Goal: Transaction & Acquisition: Purchase product/service

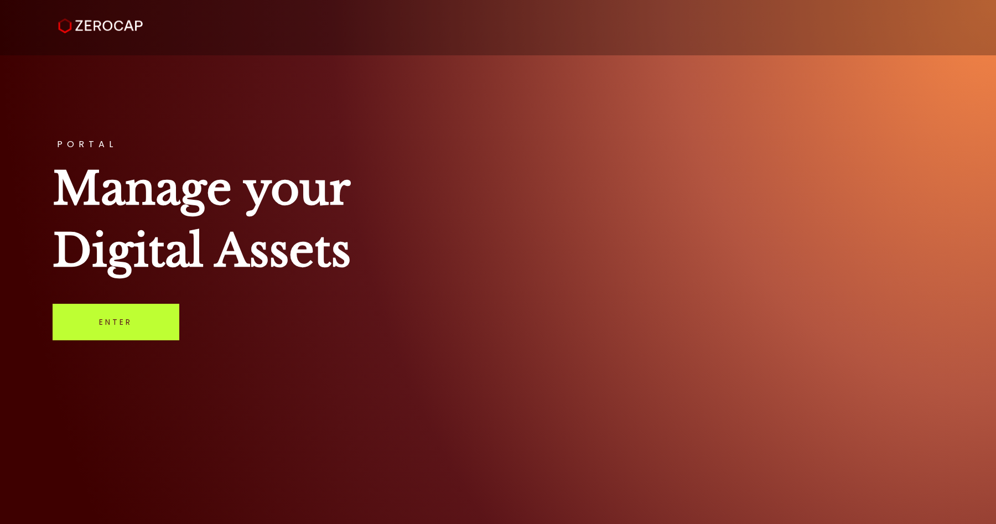
click at [131, 337] on link "Enter" at bounding box center [116, 322] width 127 height 37
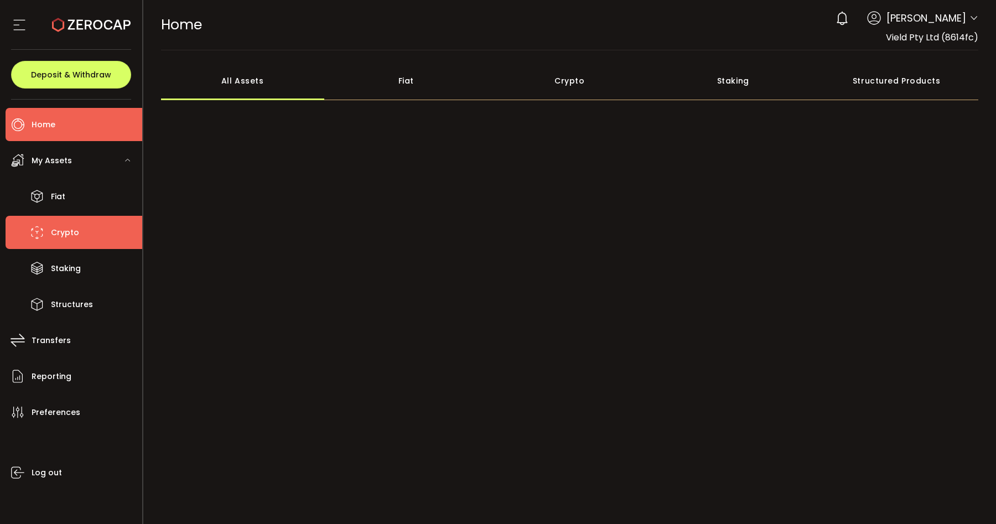
click at [47, 227] on li "Crypto" at bounding box center [74, 232] width 137 height 33
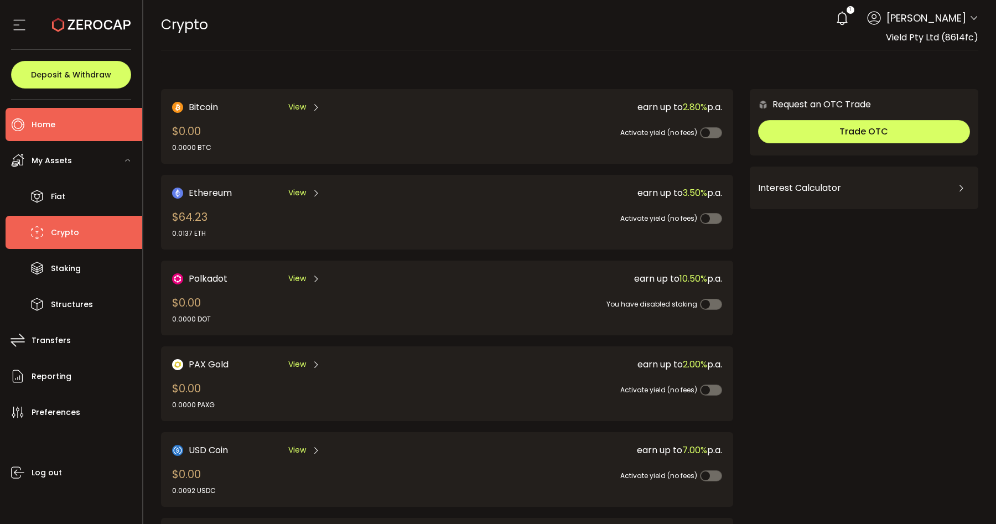
click at [49, 133] on li "Home" at bounding box center [74, 124] width 137 height 33
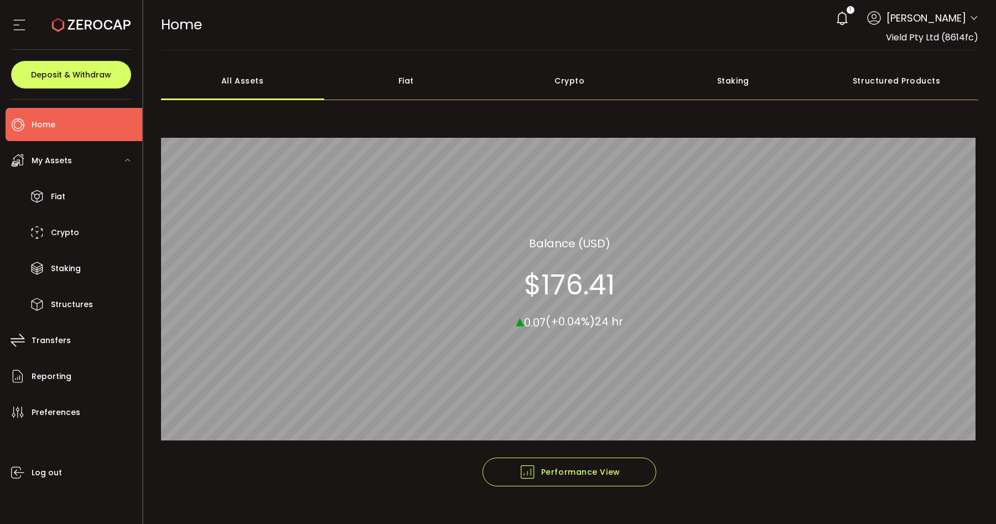
click at [574, 80] on div "Crypto" at bounding box center [570, 80] width 164 height 39
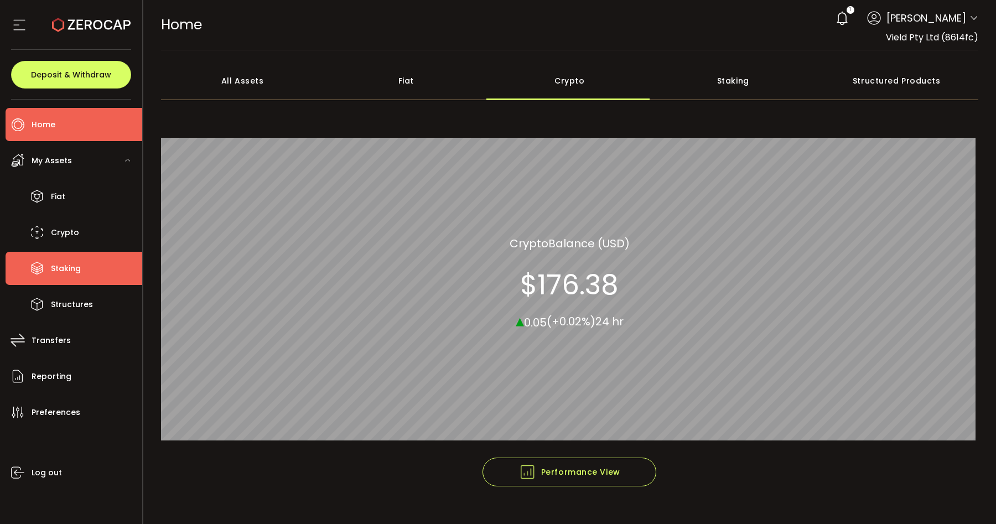
click at [70, 266] on span "Staking" at bounding box center [66, 269] width 30 height 16
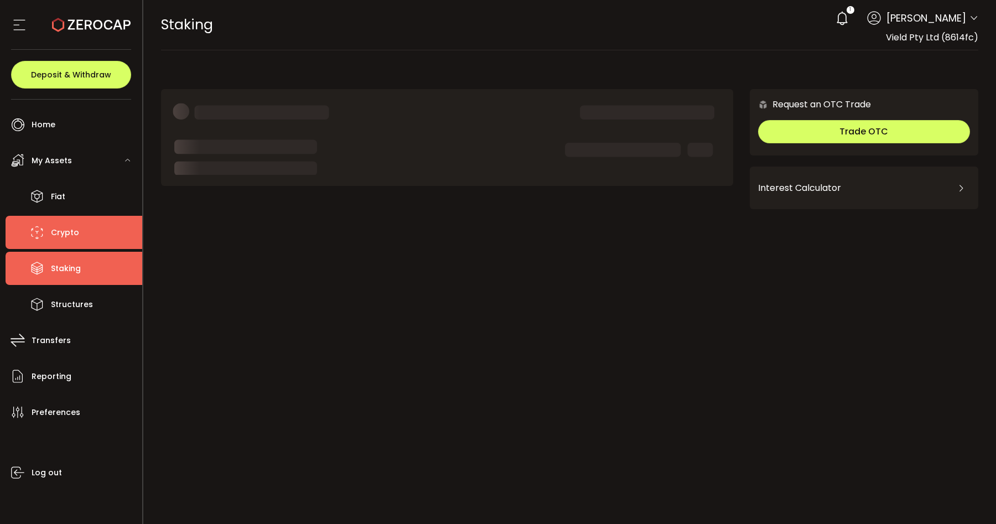
click at [65, 246] on li "Crypto" at bounding box center [74, 232] width 137 height 33
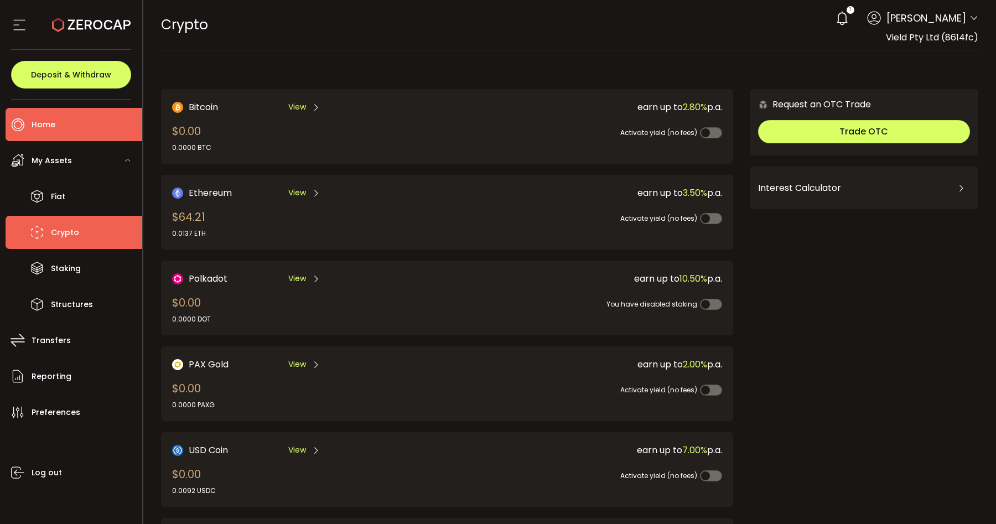
click at [58, 121] on li "Home" at bounding box center [74, 124] width 137 height 33
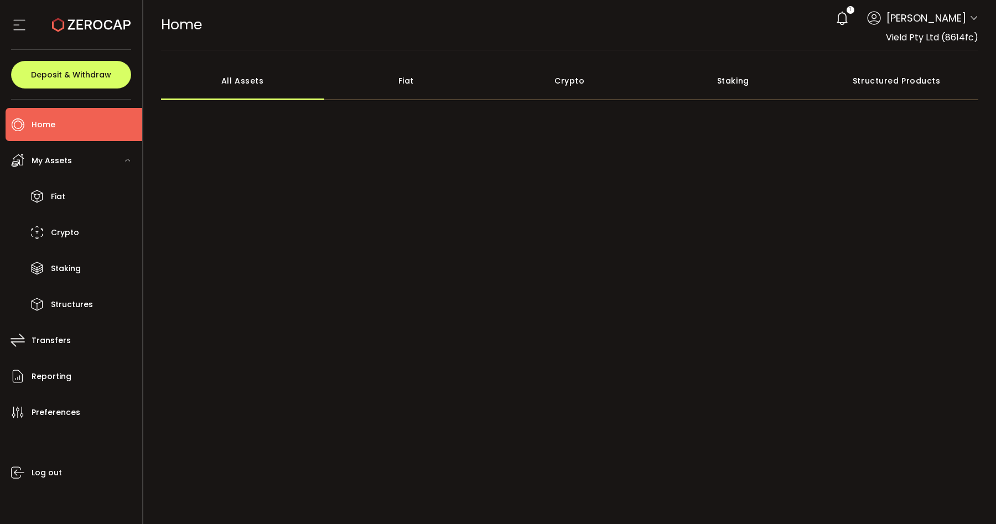
scroll to position [20, 0]
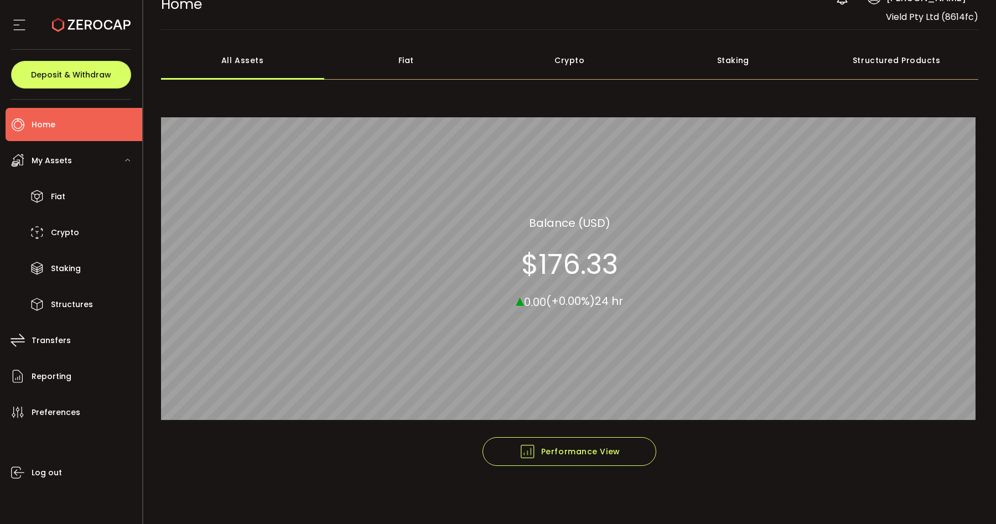
click at [64, 30] on icon at bounding box center [91, 25] width 79 height 79
click at [69, 67] on button "Deposit & Withdraw" at bounding box center [71, 75] width 120 height 28
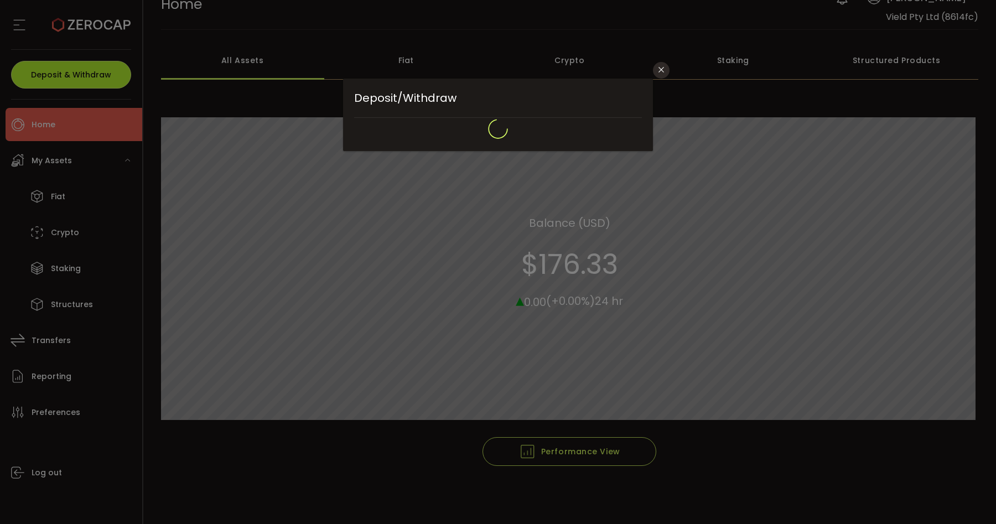
type input "**********"
type input "*******"
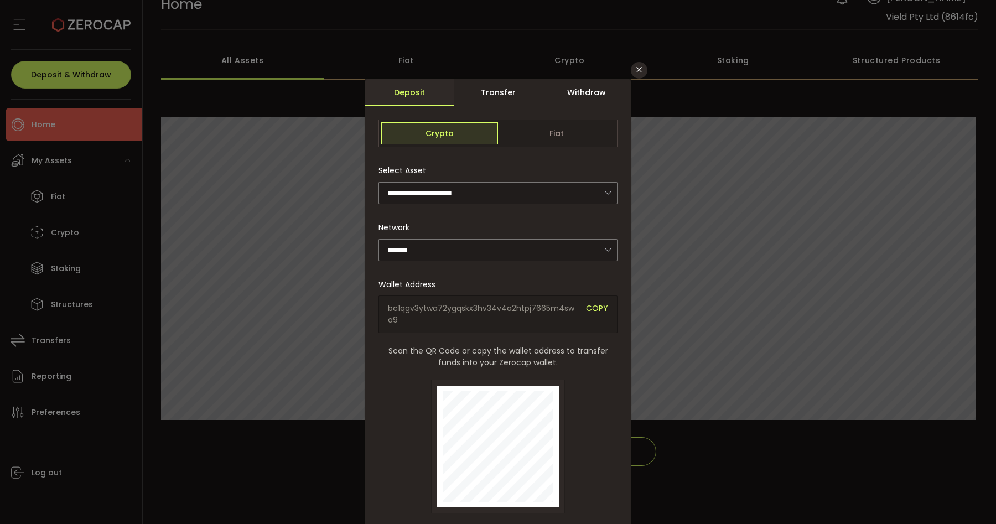
click at [273, 189] on div "**********" at bounding box center [498, 262] width 996 height 524
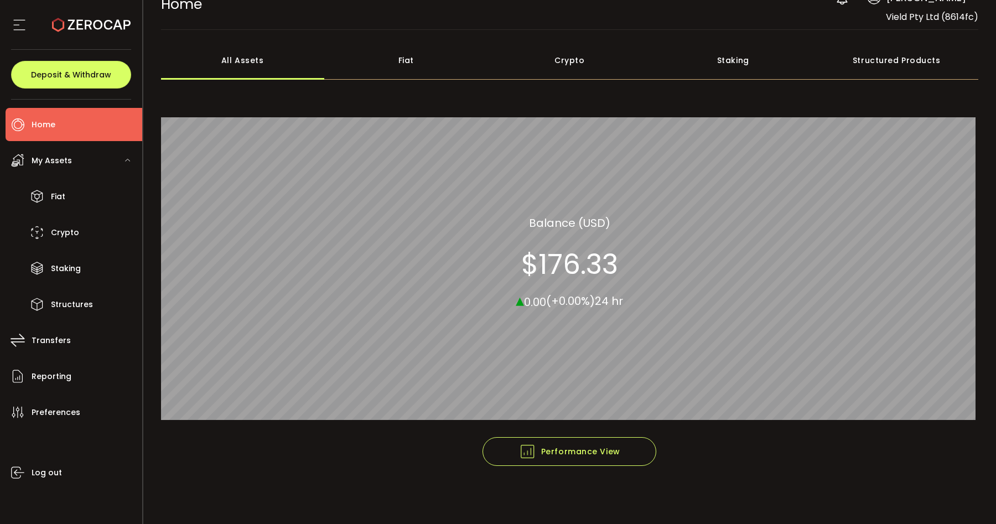
click at [12, 21] on icon at bounding box center [19, 25] width 17 height 17
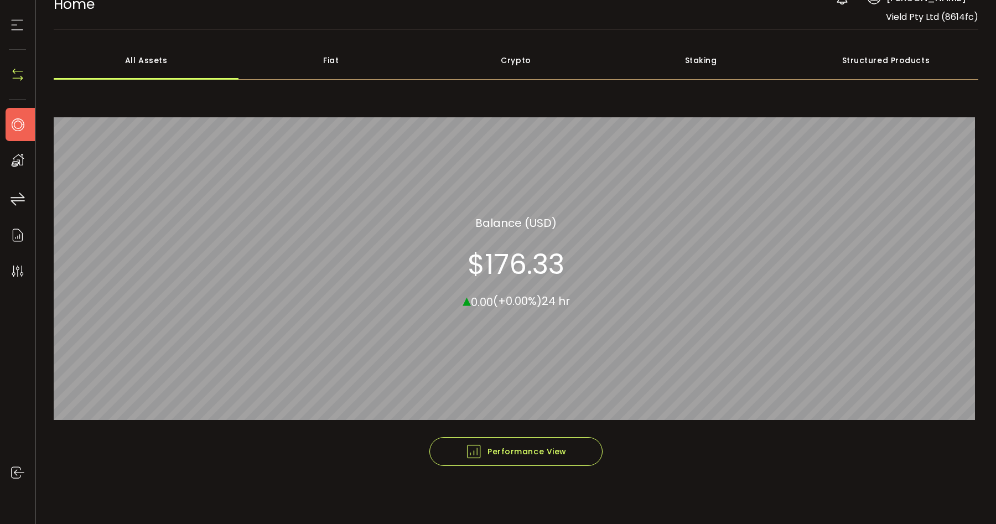
click at [672, 71] on div "Staking" at bounding box center [700, 60] width 185 height 39
click at [500, 64] on div "Crypto" at bounding box center [515, 60] width 185 height 39
click at [155, 66] on div "All Assets" at bounding box center [146, 60] width 185 height 39
click at [11, 85] on div "Deposit & Withdraw" at bounding box center [17, 75] width 17 height 50
click at [22, 70] on img at bounding box center [17, 74] width 17 height 17
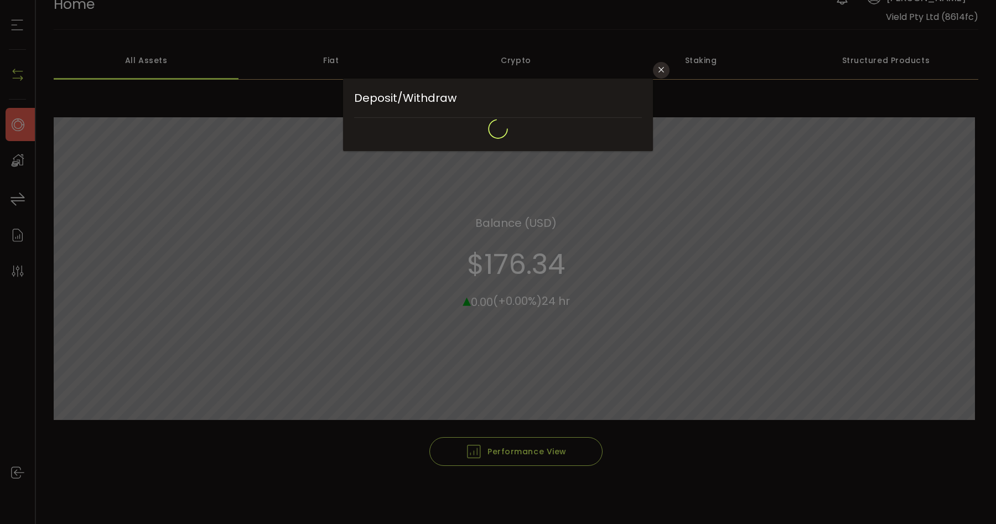
type input "*******"
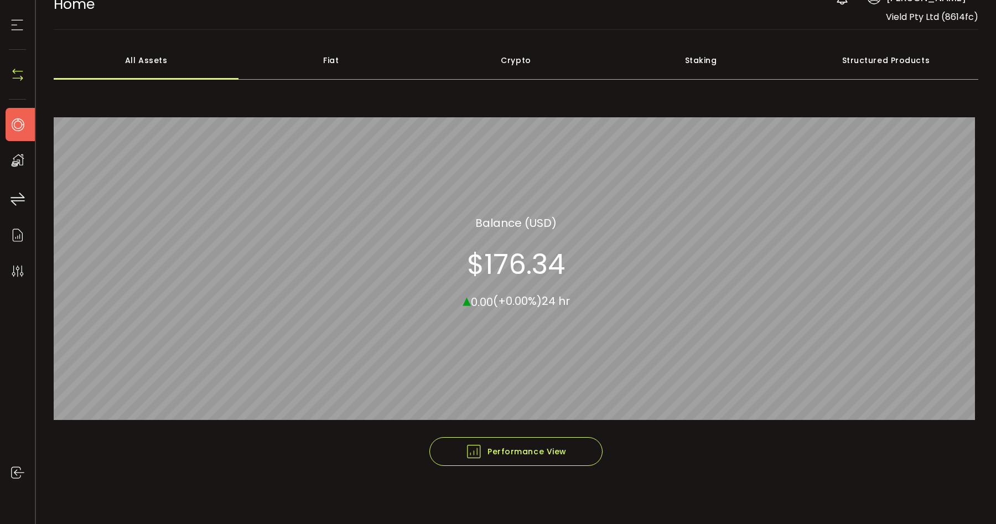
click at [7, 154] on div "My Assets" at bounding box center [23, 160] width 35 height 33
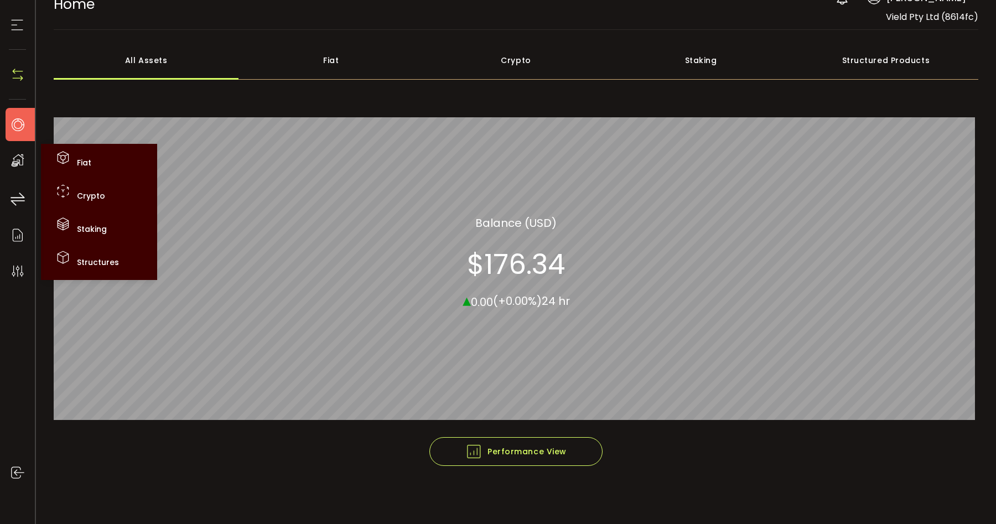
click at [18, 127] on icon at bounding box center [17, 124] width 17 height 17
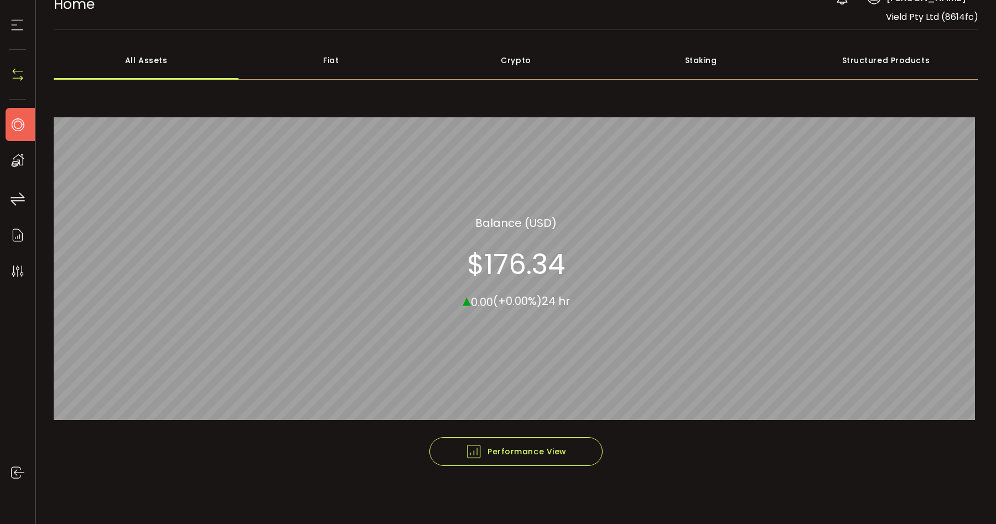
click at [17, 127] on icon at bounding box center [17, 124] width 17 height 17
click at [18, 127] on icon at bounding box center [17, 124] width 17 height 17
click at [15, 118] on icon at bounding box center [17, 124] width 17 height 17
click at [14, 121] on icon at bounding box center [17, 124] width 17 height 17
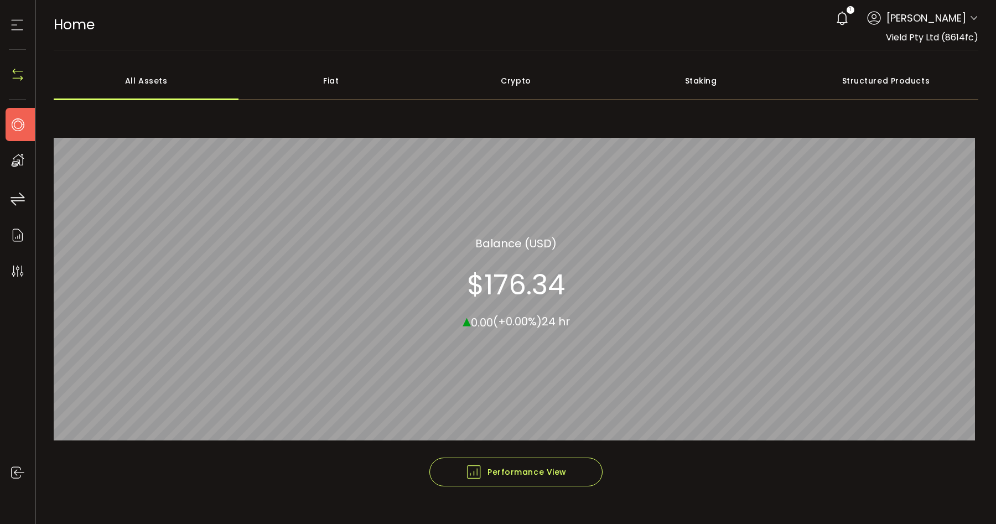
click at [841, 77] on div "Structured Products" at bounding box center [885, 80] width 185 height 39
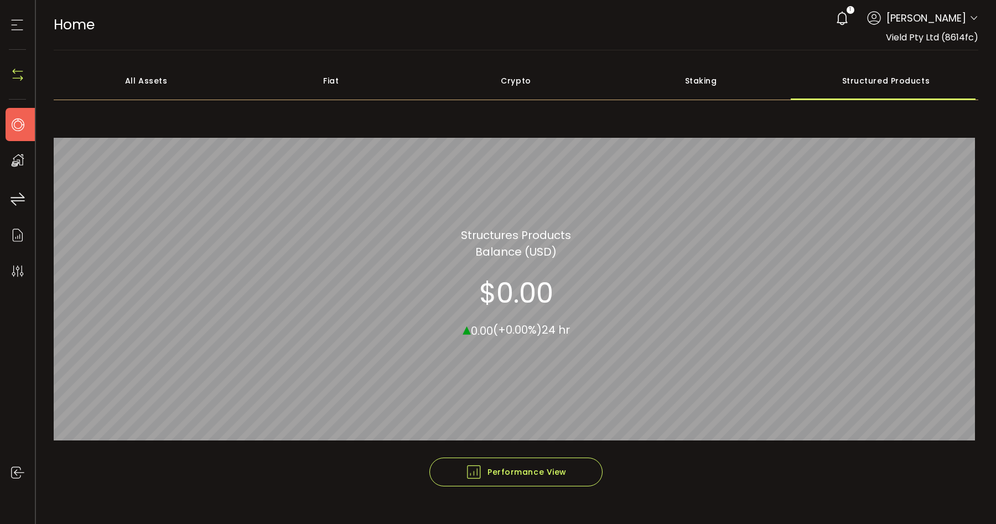
click at [14, 162] on icon at bounding box center [17, 160] width 17 height 17
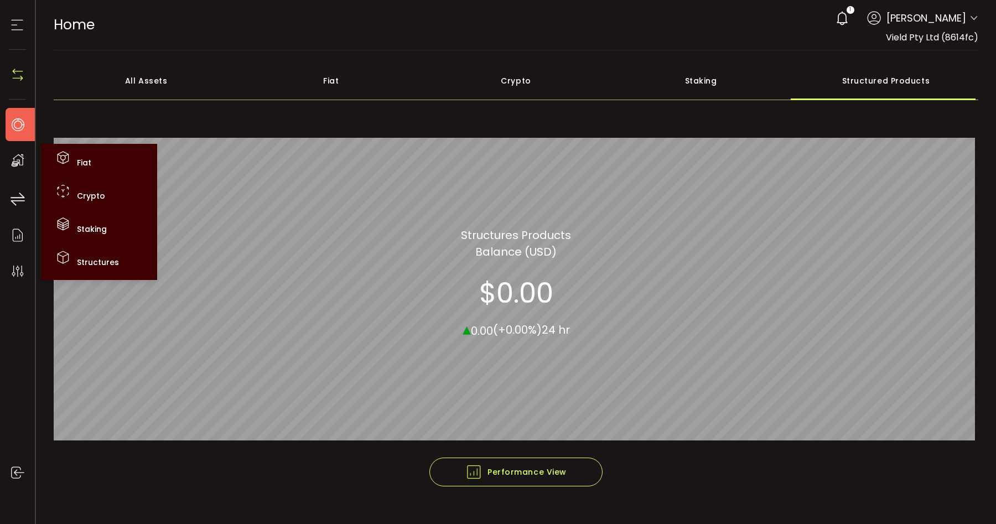
click at [16, 122] on icon at bounding box center [17, 124] width 17 height 17
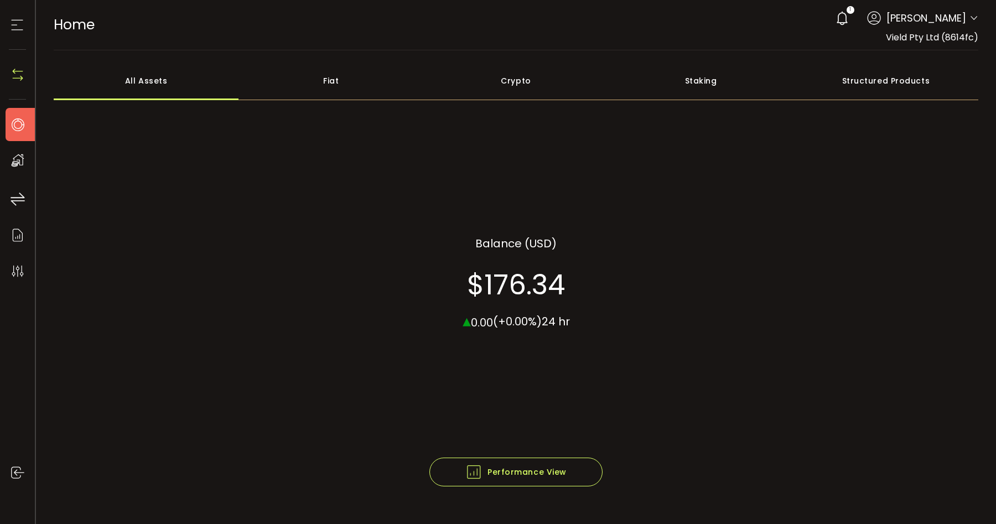
click at [27, 19] on section at bounding box center [17, 25] width 35 height 50
click at [19, 154] on icon at bounding box center [17, 160] width 17 height 17
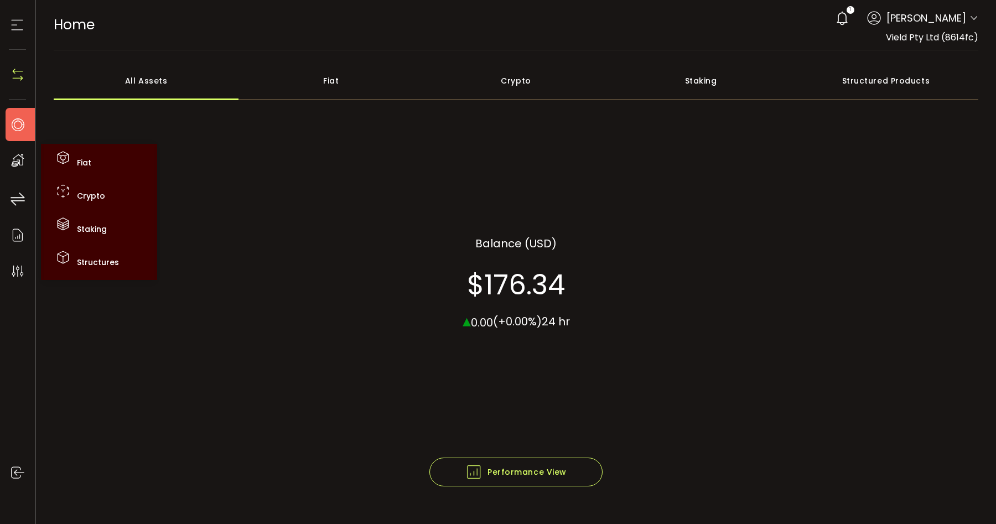
click at [24, 122] on icon at bounding box center [17, 124] width 17 height 17
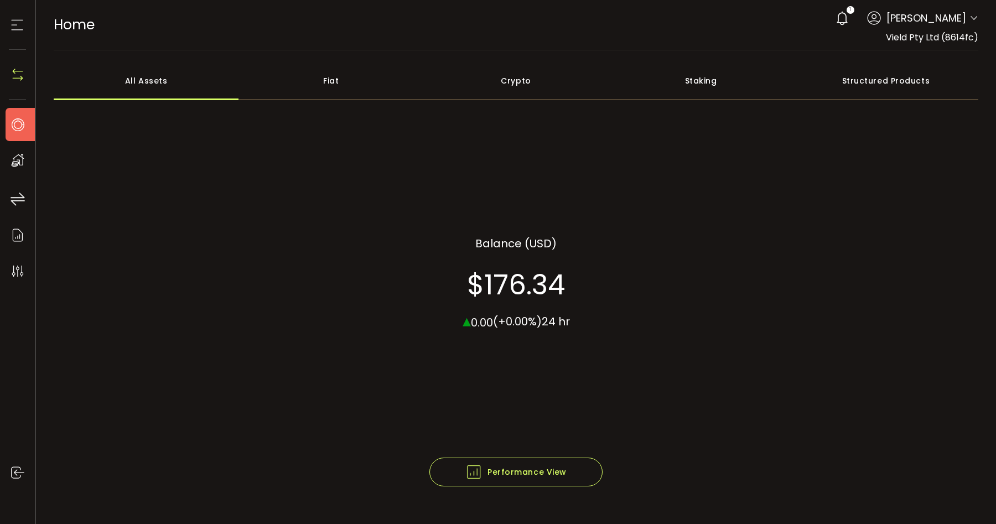
click at [12, 150] on div "My Assets" at bounding box center [23, 160] width 35 height 33
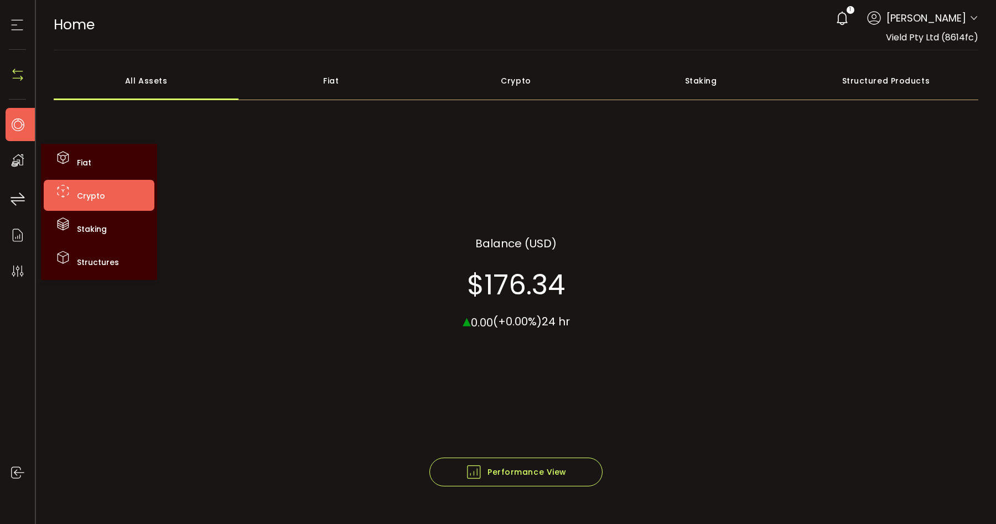
click at [79, 193] on span "Crypto" at bounding box center [91, 195] width 28 height 11
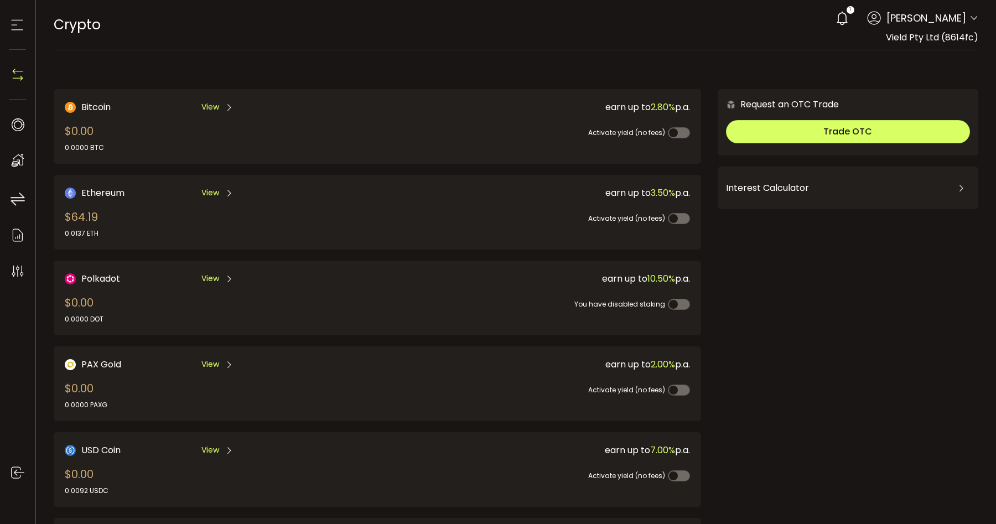
click at [13, 159] on icon at bounding box center [17, 160] width 17 height 17
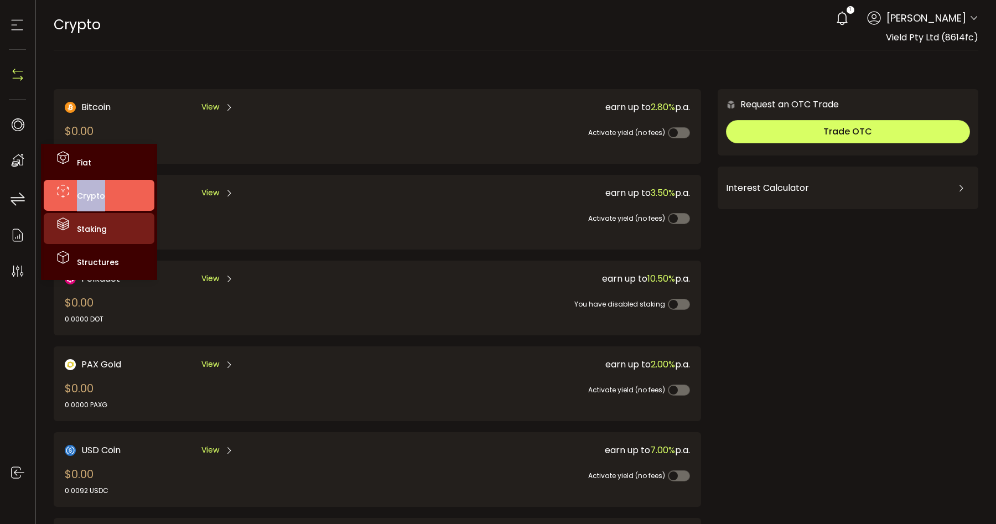
drag, startPoint x: 75, startPoint y: 195, endPoint x: 75, endPoint y: 219, distance: 23.8
click at [75, 219] on ul "Fiat Crypto Staking Structures" at bounding box center [99, 212] width 111 height 136
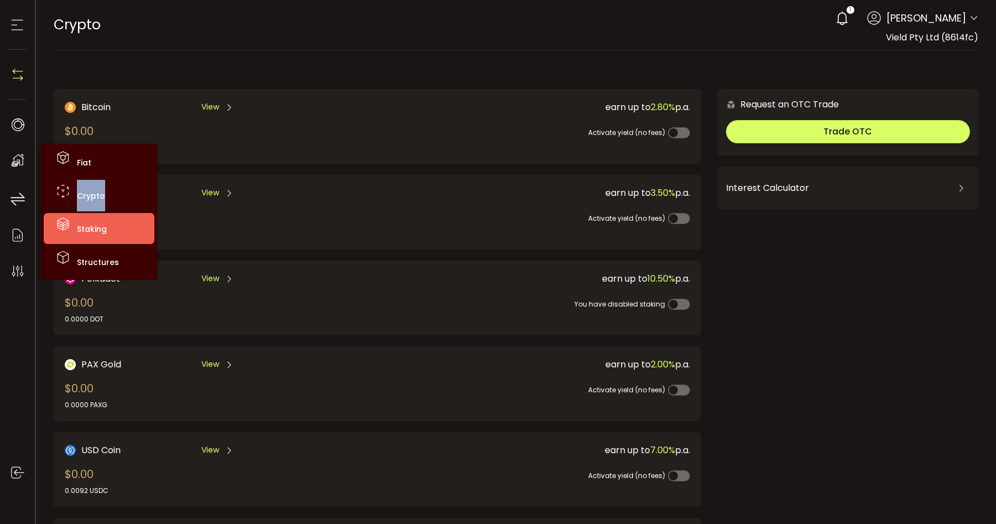
click at [75, 219] on li "Staking" at bounding box center [99, 228] width 111 height 31
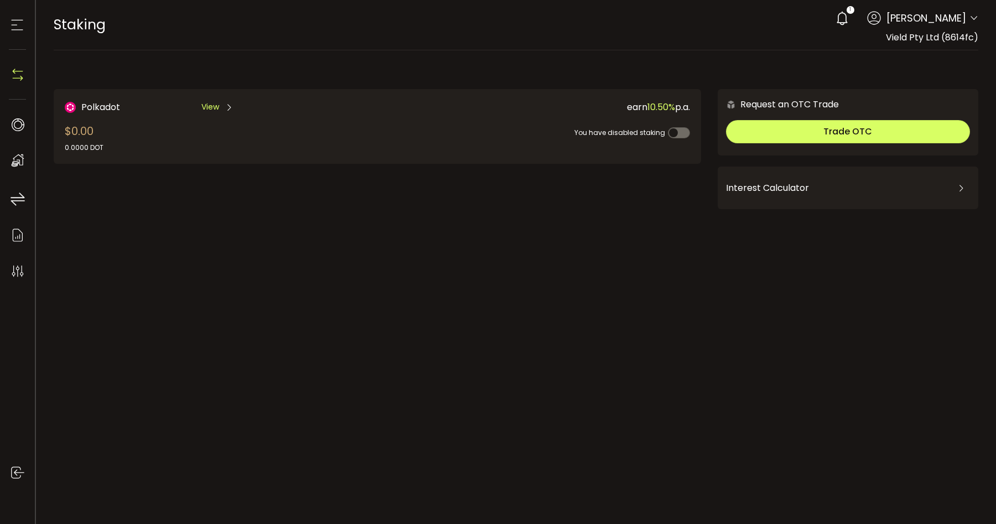
click at [33, 44] on section at bounding box center [17, 25] width 35 height 50
click at [18, 27] on icon at bounding box center [17, 25] width 17 height 17
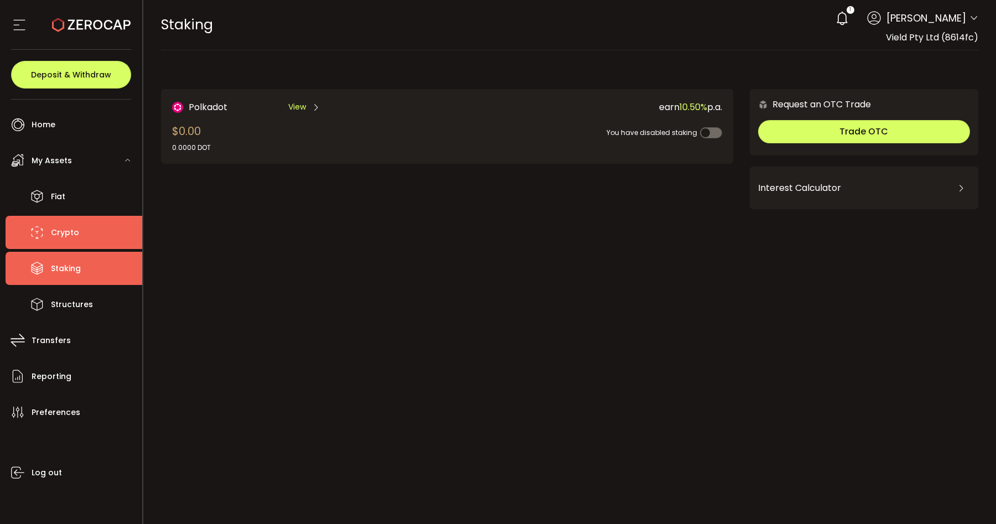
click at [74, 221] on li "Crypto" at bounding box center [74, 232] width 137 height 33
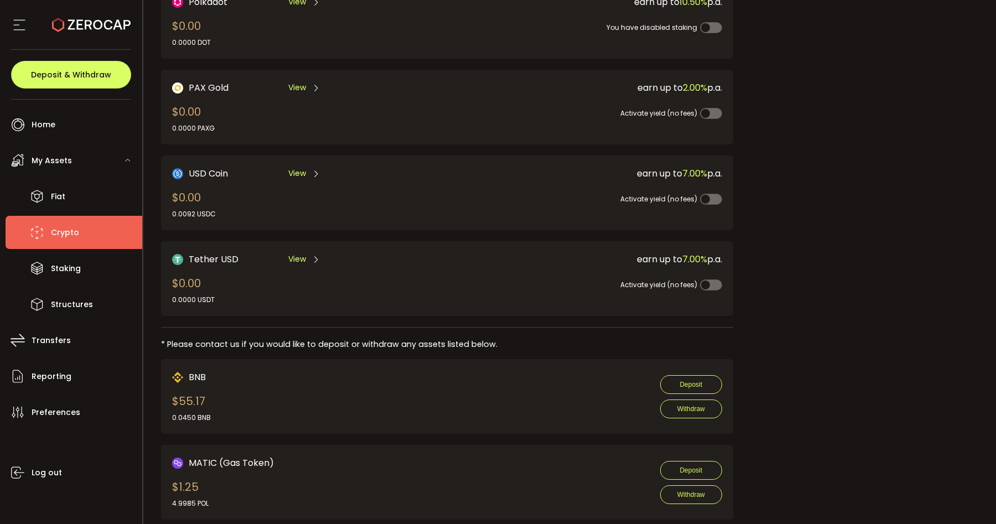
scroll to position [230, 0]
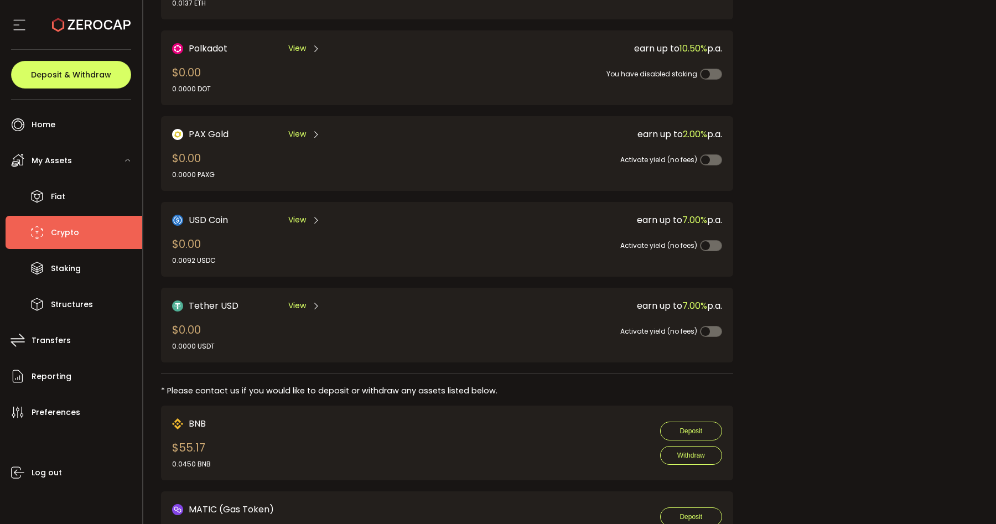
click at [302, 306] on span "View" at bounding box center [297, 306] width 18 height 12
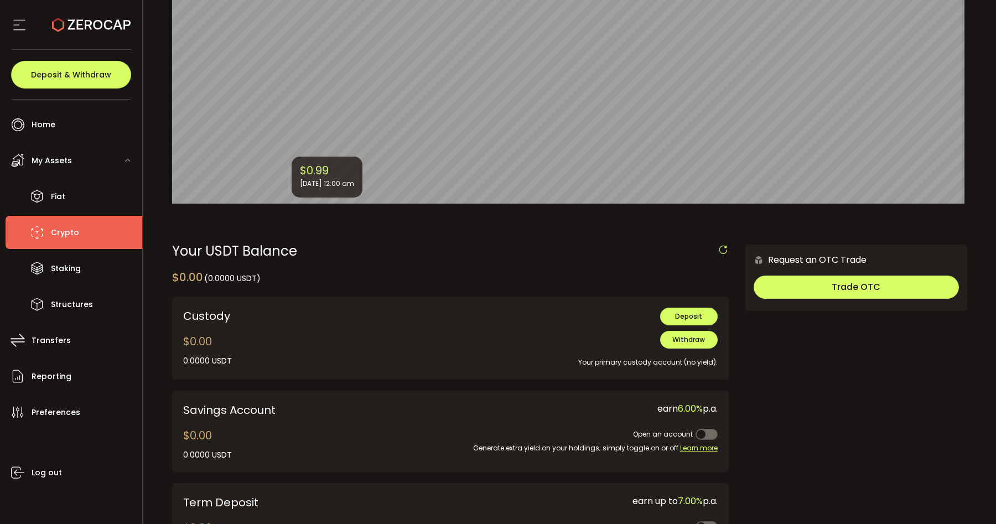
scroll to position [177, 0]
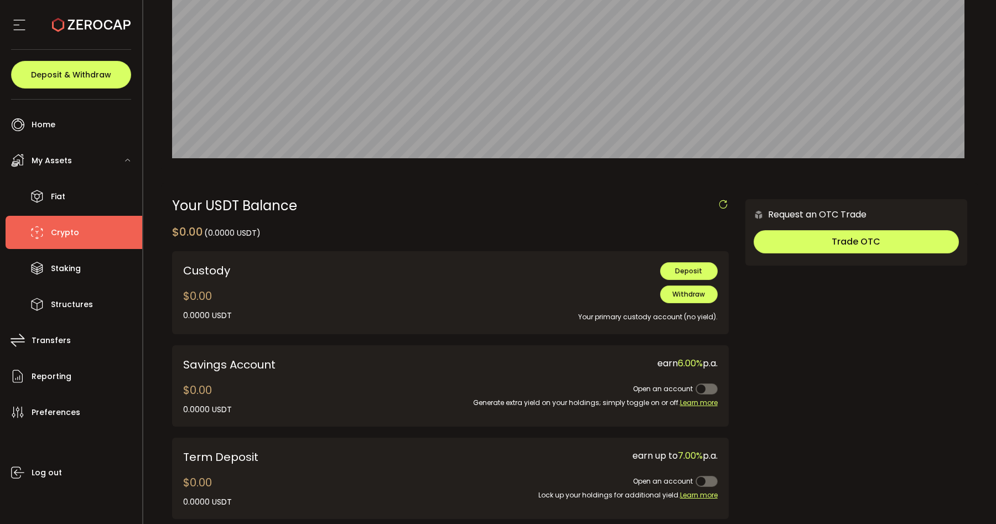
drag, startPoint x: 201, startPoint y: 270, endPoint x: 243, endPoint y: 293, distance: 47.5
click at [243, 293] on div "Custody $0.00 0.0000 USDT 0.0000 USDT 0.0000 USDT-ERC20 0.0000 USDT-TRC20" at bounding box center [290, 292] width 214 height 61
drag, startPoint x: 218, startPoint y: 303, endPoint x: 198, endPoint y: 267, distance: 41.4
click at [198, 267] on div "Custody $0.00 0.0000 USDT 0.0000 USDT 0.0000 USDT-ERC20 0.0000 USDT-TRC20" at bounding box center [290, 292] width 214 height 61
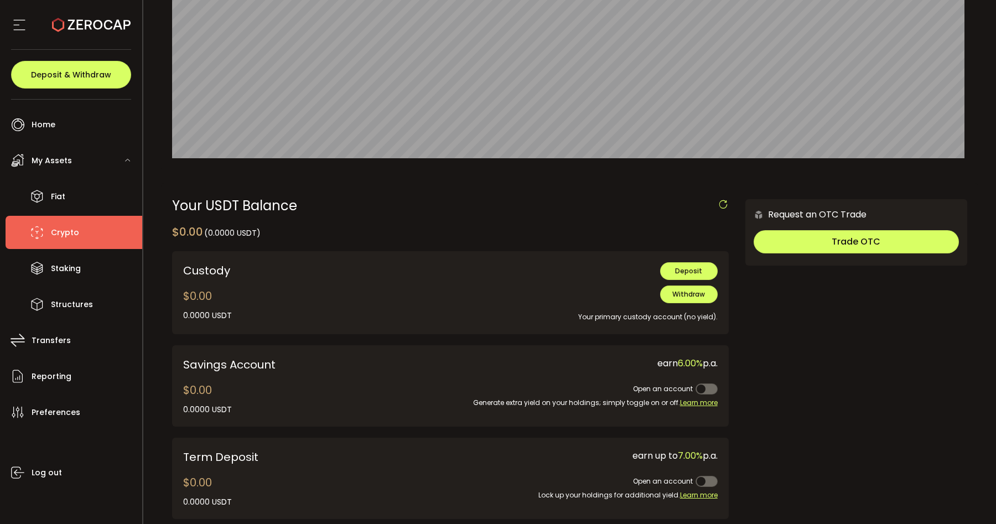
click at [198, 267] on div "Custody" at bounding box center [290, 270] width 214 height 17
drag, startPoint x: 198, startPoint y: 267, endPoint x: 272, endPoint y: 301, distance: 81.4
click at [272, 301] on div "Custody $0.00 0.0000 USDT 0.0000 USDT 0.0000 USDT-ERC20 0.0000 USDT-TRC20" at bounding box center [290, 292] width 214 height 61
drag, startPoint x: 272, startPoint y: 301, endPoint x: 194, endPoint y: 267, distance: 85.5
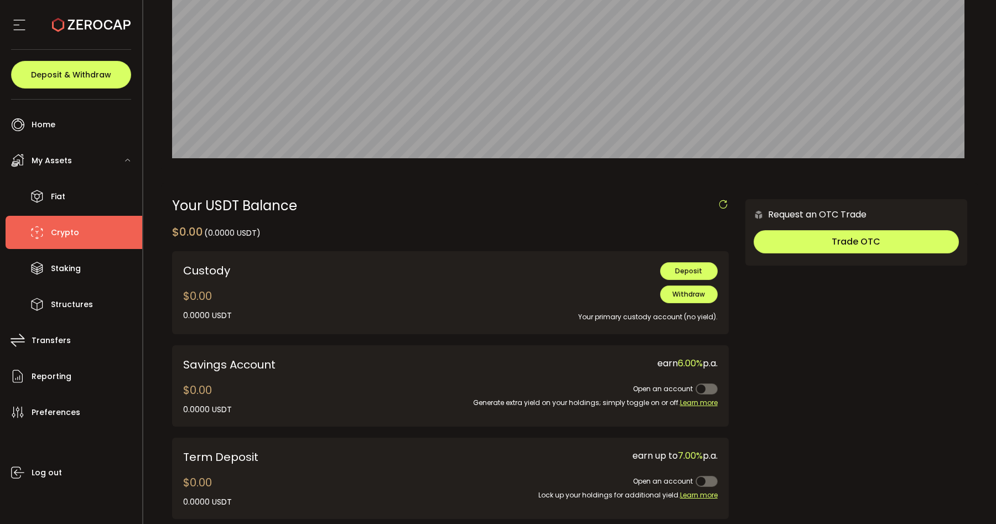
click at [194, 267] on div "Custody $0.00 0.0000 USDT 0.0000 USDT 0.0000 USDT-ERC20 0.0000 USDT-TRC20" at bounding box center [290, 292] width 214 height 61
click at [194, 267] on div "Custody" at bounding box center [290, 270] width 214 height 17
drag, startPoint x: 194, startPoint y: 267, endPoint x: 270, endPoint y: 306, distance: 85.8
click at [270, 306] on div "Custody $0.00 0.0000 USDT 0.0000 USDT 0.0000 USDT-ERC20 0.0000 USDT-TRC20" at bounding box center [290, 292] width 214 height 61
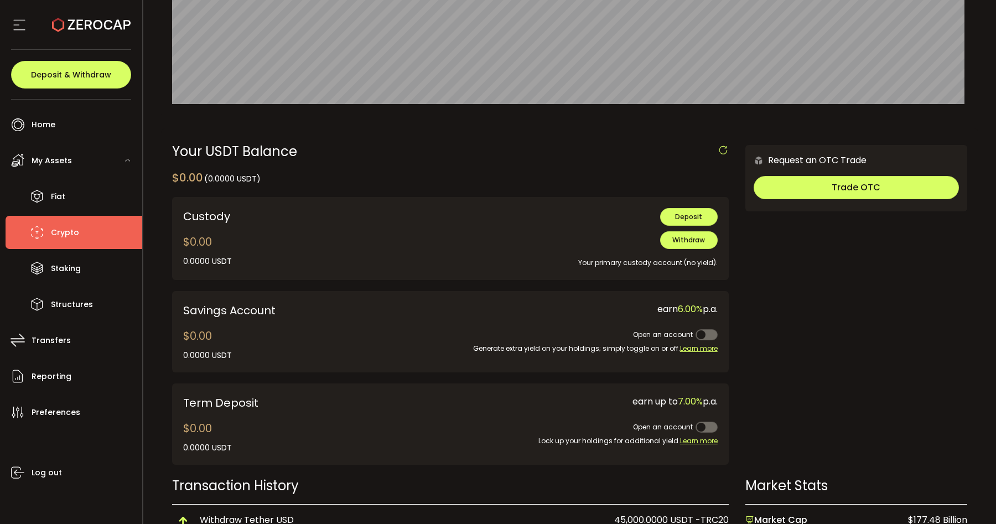
scroll to position [301, 0]
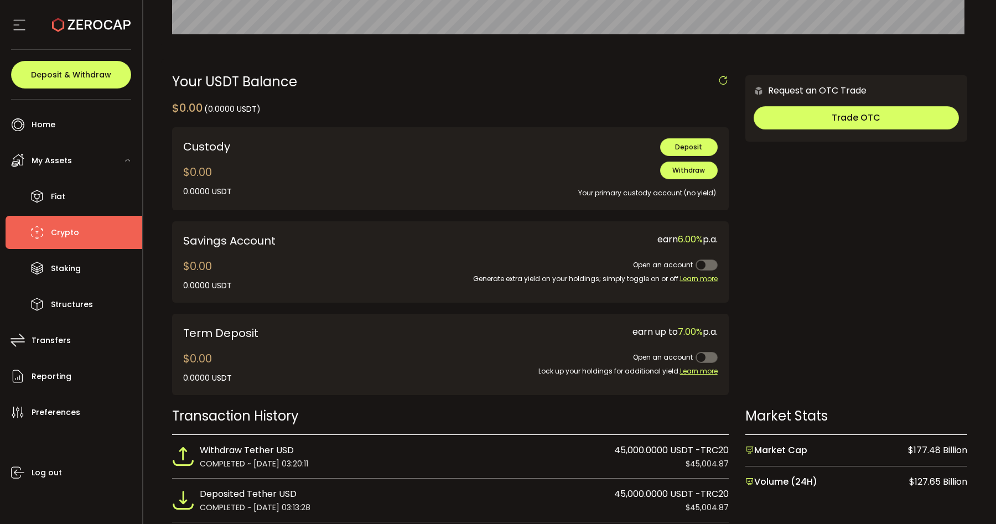
click at [706, 355] on span at bounding box center [706, 357] width 22 height 11
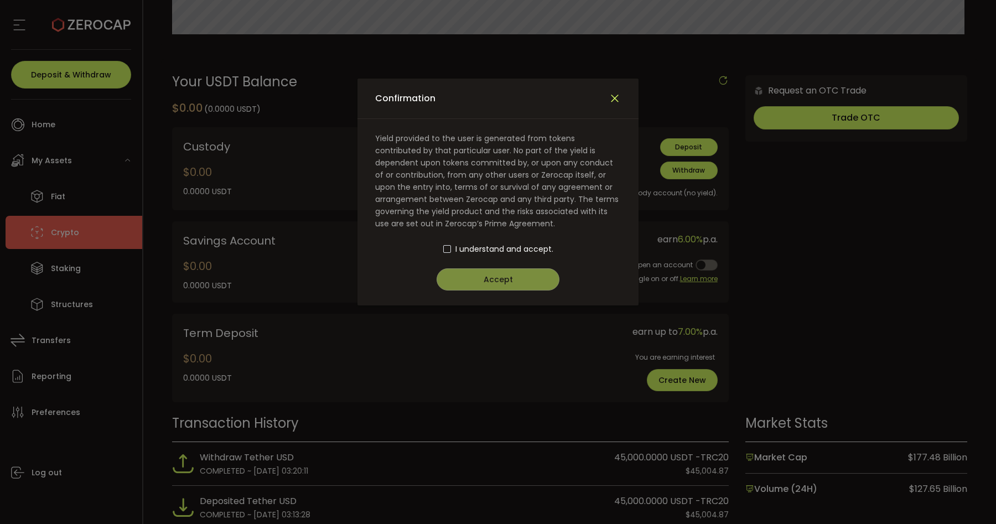
click at [618, 93] on icon "Close" at bounding box center [614, 98] width 12 height 12
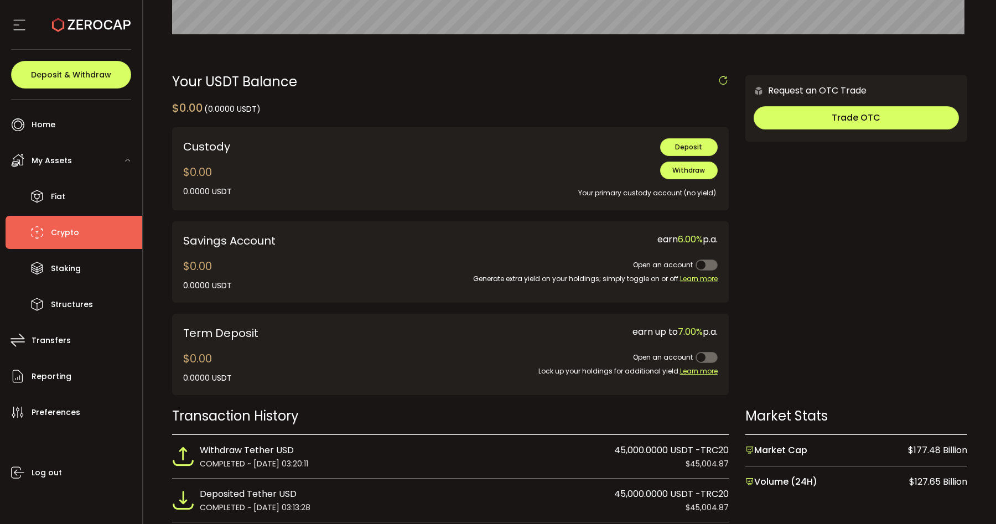
scroll to position [330, 0]
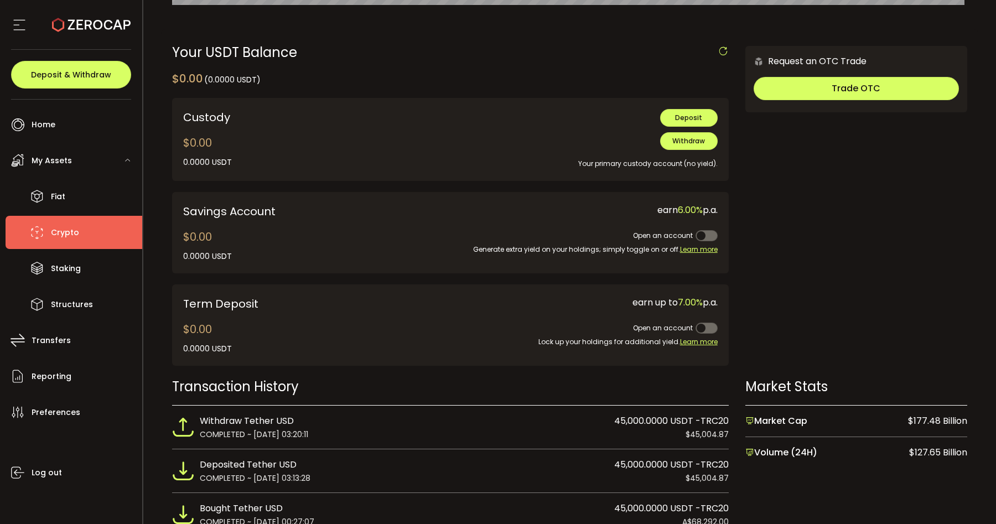
click at [624, 228] on div "Open an account" at bounding box center [588, 229] width 259 height 25
click at [696, 236] on span at bounding box center [706, 235] width 22 height 11
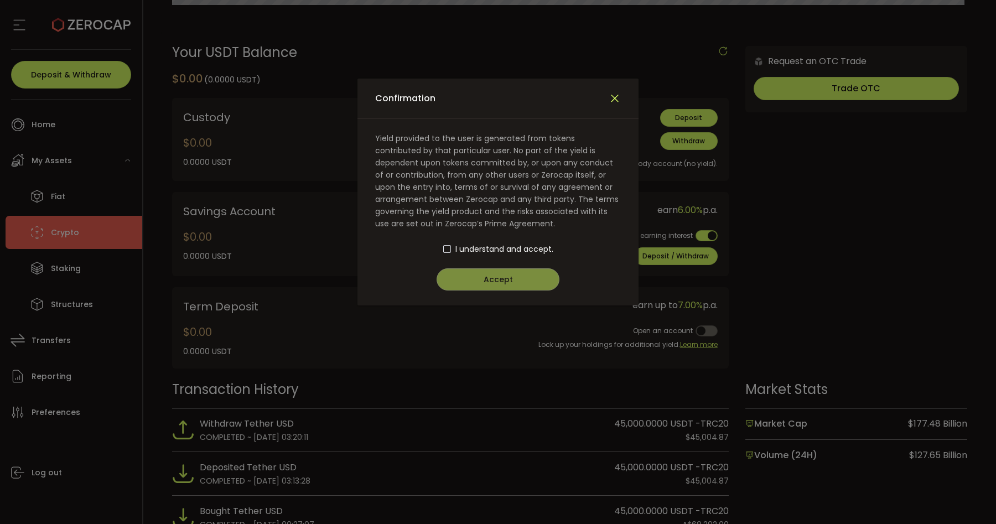
click at [617, 99] on icon "Close" at bounding box center [614, 98] width 12 height 12
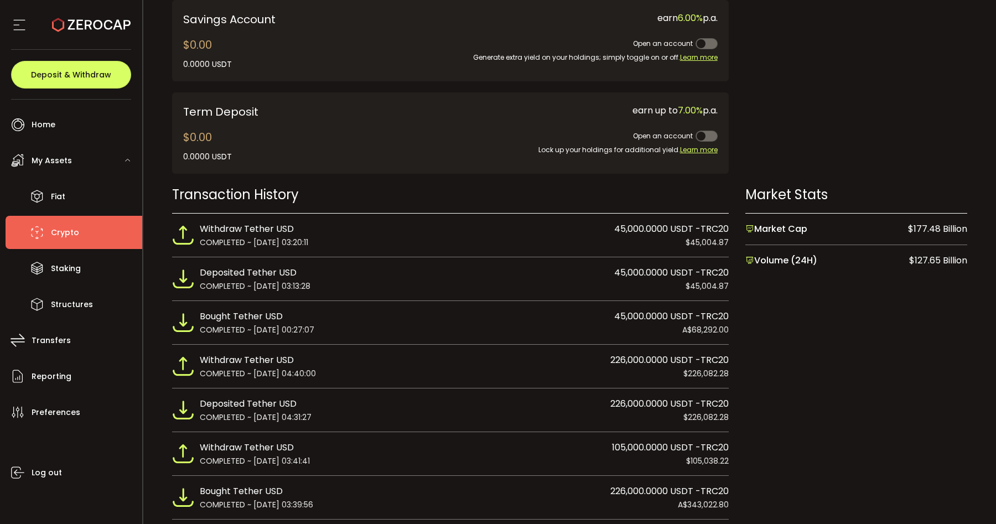
scroll to position [589, 0]
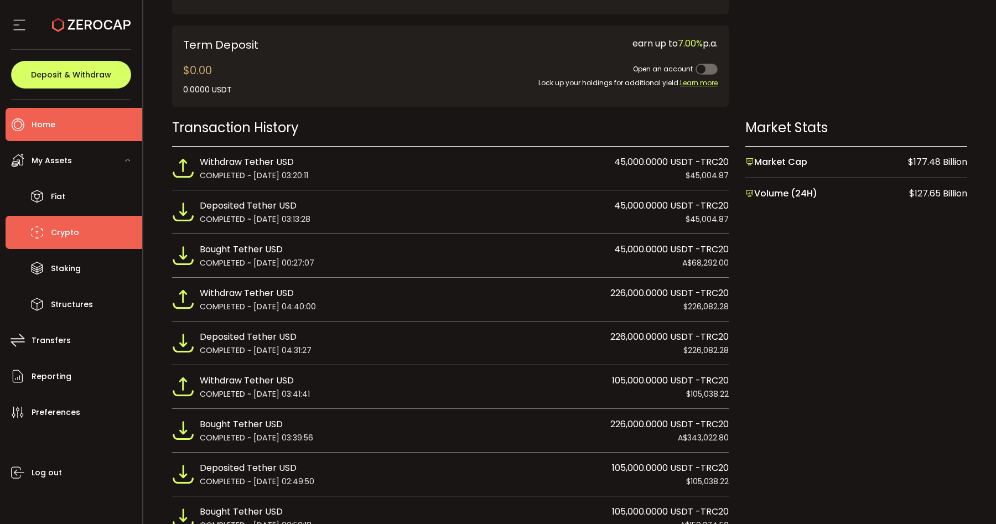
click at [111, 132] on li "Home" at bounding box center [74, 124] width 137 height 33
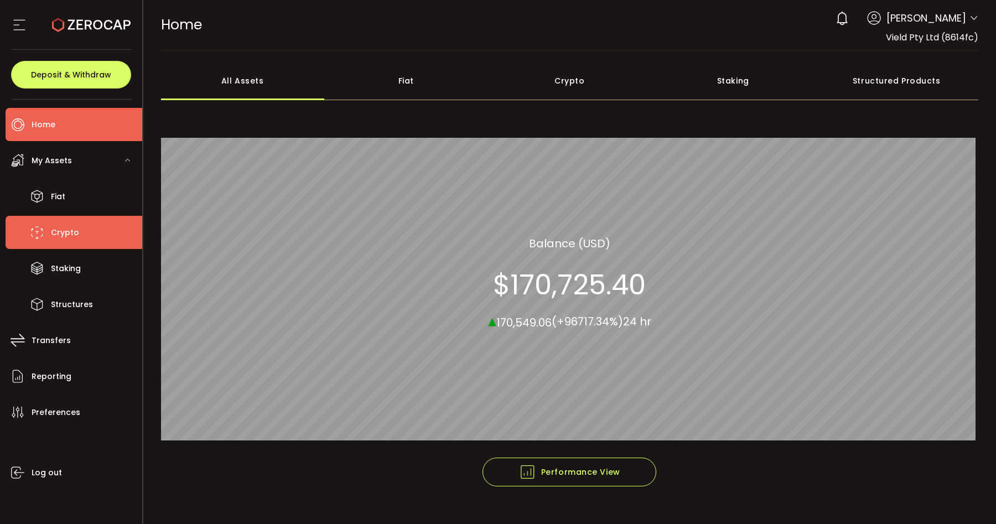
click at [61, 231] on span "Crypto" at bounding box center [65, 233] width 28 height 16
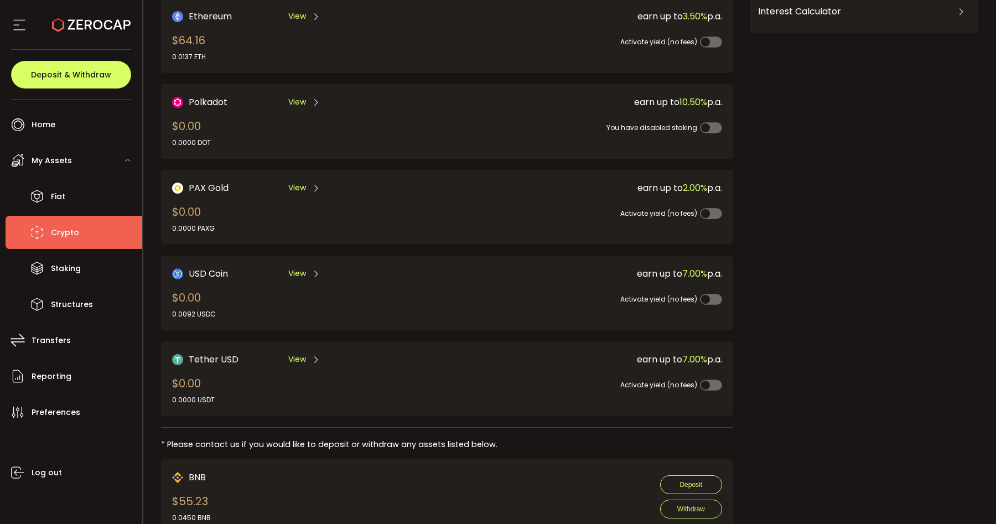
scroll to position [194, 0]
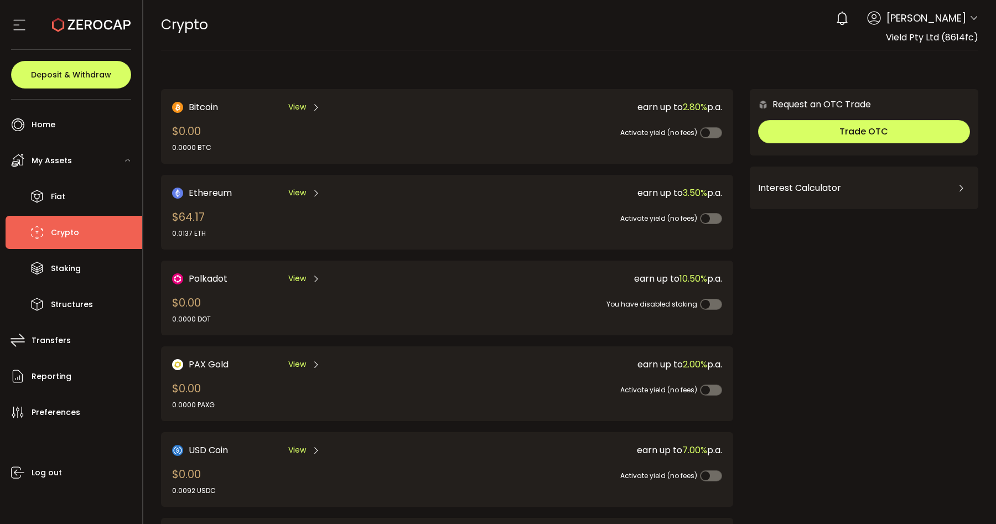
scroll to position [150, 0]
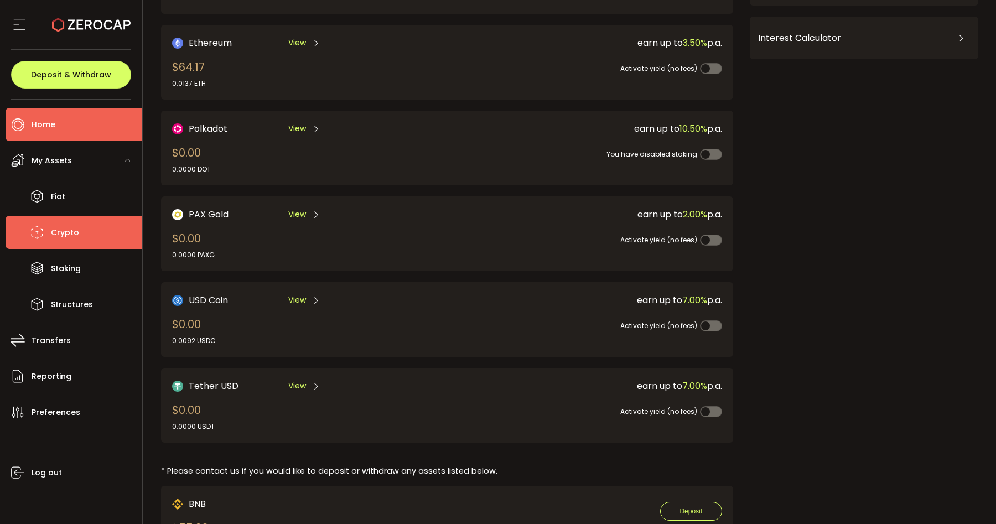
click at [77, 131] on li "Home" at bounding box center [74, 124] width 137 height 33
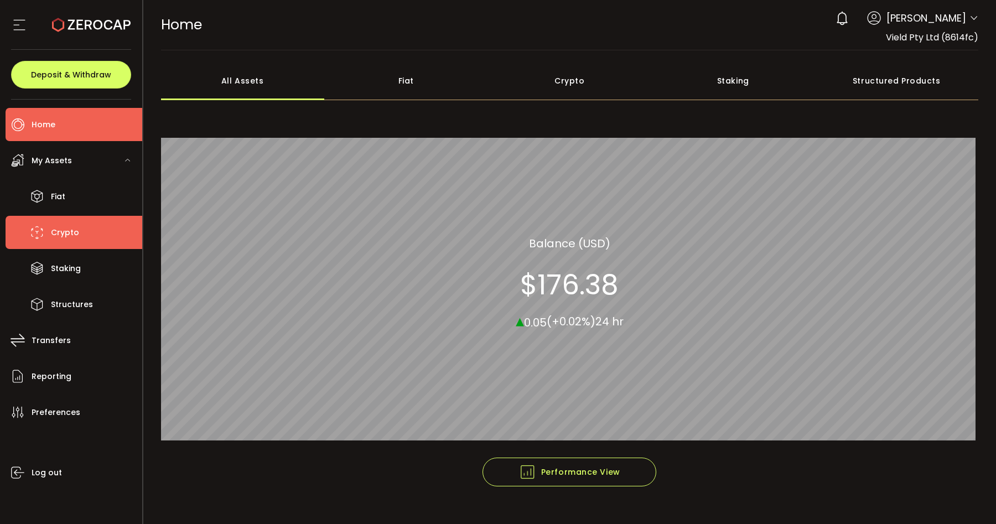
click at [56, 228] on span "Crypto" at bounding box center [65, 233] width 28 height 16
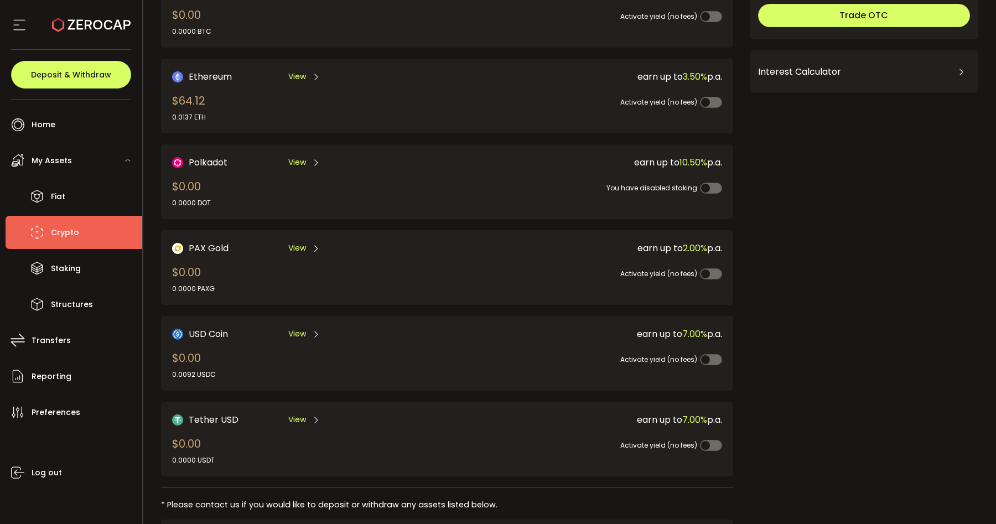
scroll to position [126, 0]
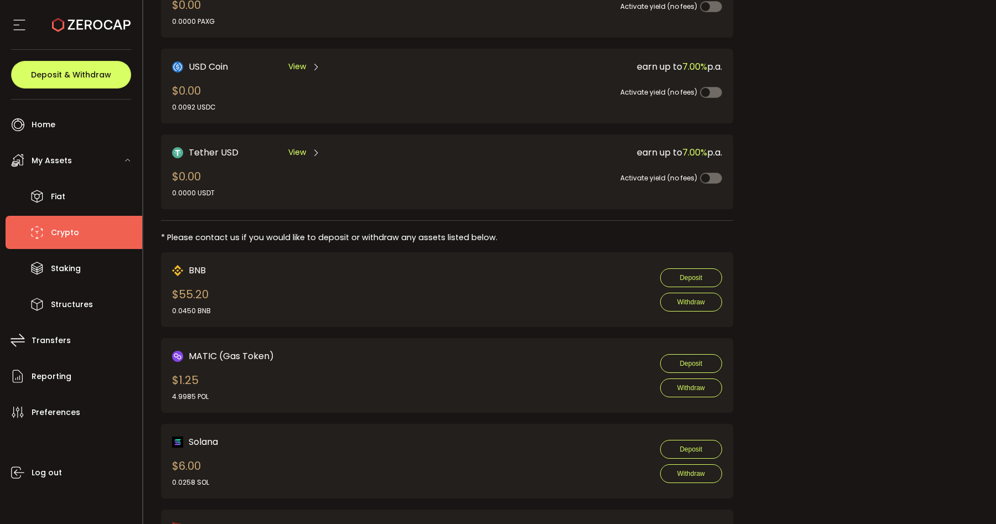
scroll to position [554, 0]
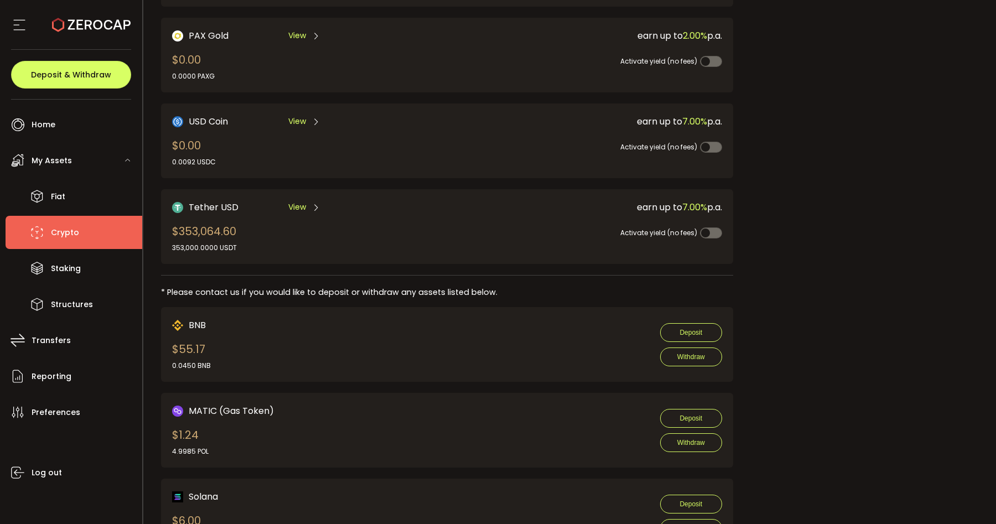
scroll to position [288, 0]
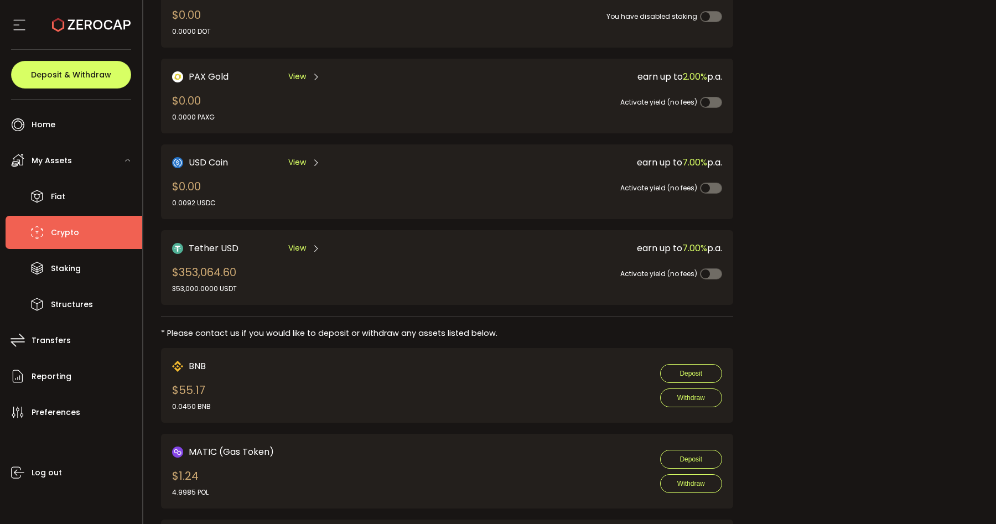
click at [289, 246] on span "View" at bounding box center [297, 248] width 18 height 12
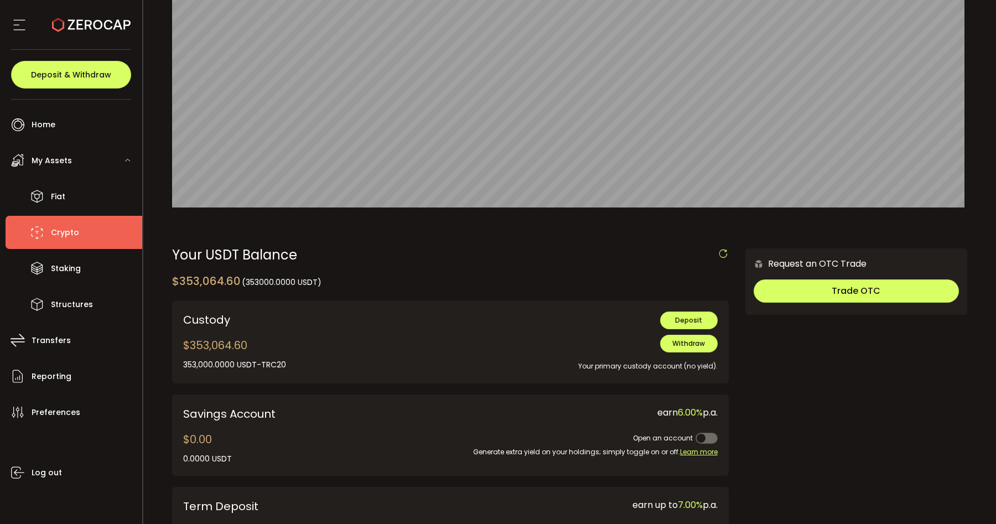
scroll to position [132, 0]
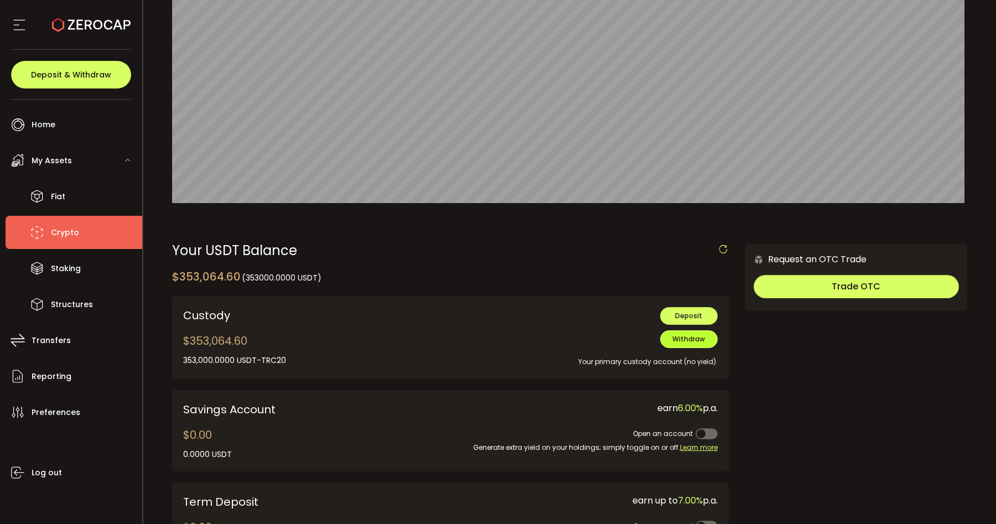
click at [680, 345] on button "Withdraw" at bounding box center [689, 339] width 58 height 18
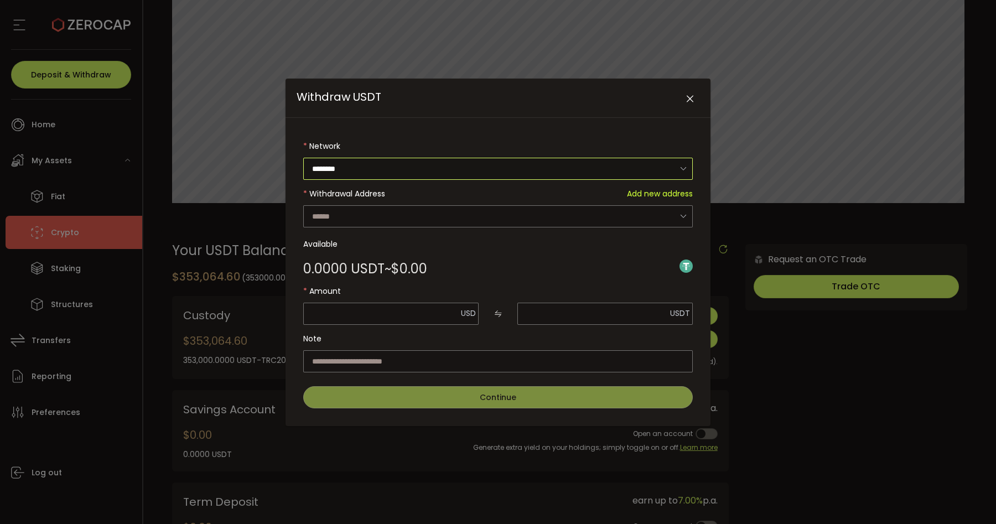
click at [500, 169] on input "********" at bounding box center [497, 169] width 389 height 22
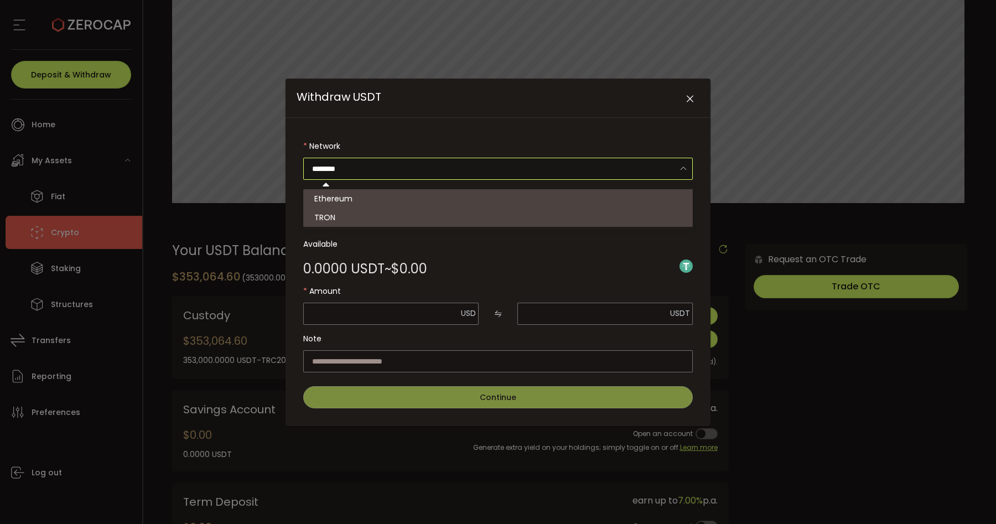
click at [442, 213] on li "TRON" at bounding box center [499, 217] width 393 height 19
type input "****"
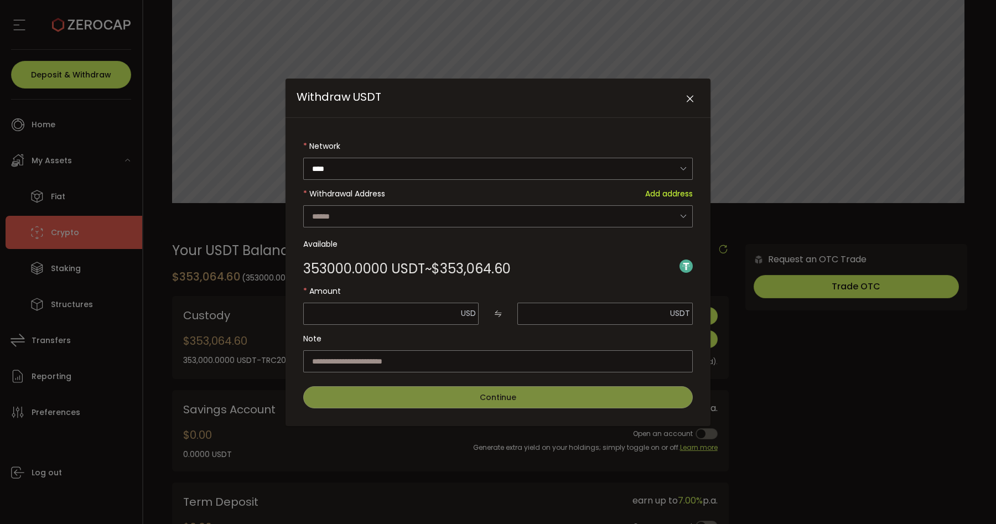
click at [442, 220] on form "Network **** Withdrawal Address Add address Loading Available 353000.0000 USDT …" at bounding box center [497, 271] width 389 height 273
click at [442, 220] on input "Withdraw USDT" at bounding box center [497, 216] width 389 height 22
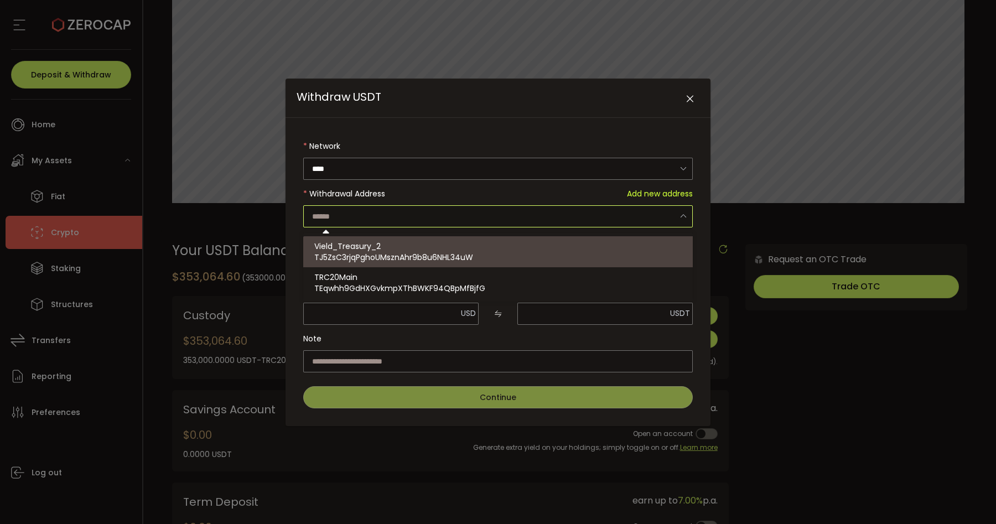
click at [440, 249] on div "Vield_Treasury_2 TJ5ZsC3rjqPghoUMsznAhr9b8u6NHL34uW" at bounding box center [499, 251] width 371 height 31
type input "**********"
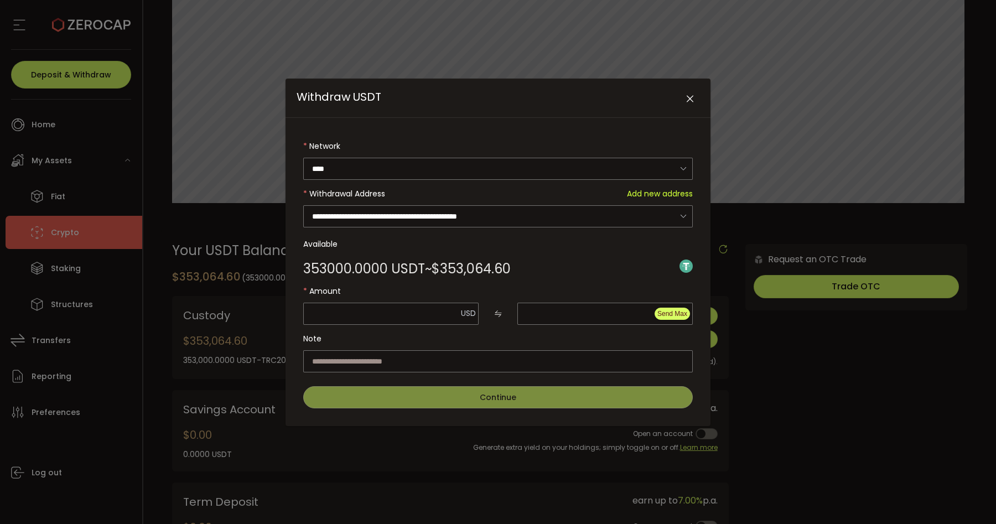
click at [669, 313] on span "Send Max" at bounding box center [672, 314] width 30 height 8
type input "*********"
type input "********"
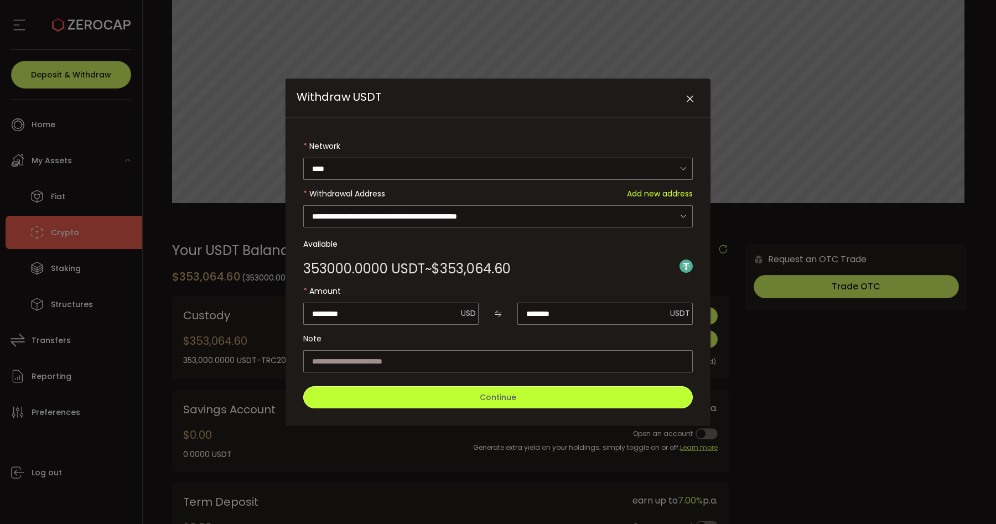
click at [488, 394] on span "Continue" at bounding box center [498, 397] width 37 height 11
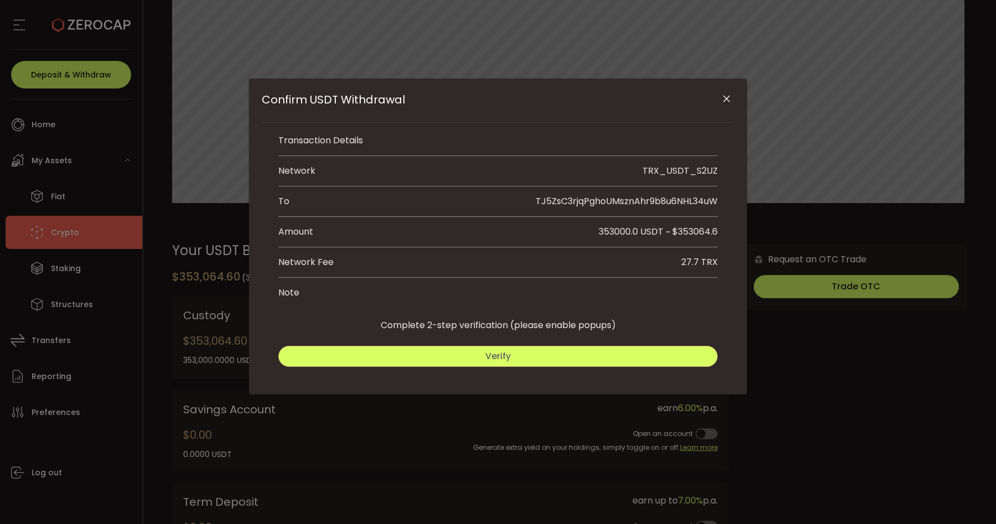
click at [483, 353] on button "Verify" at bounding box center [497, 356] width 439 height 21
click at [562, 360] on button "Submit" at bounding box center [609, 356] width 217 height 21
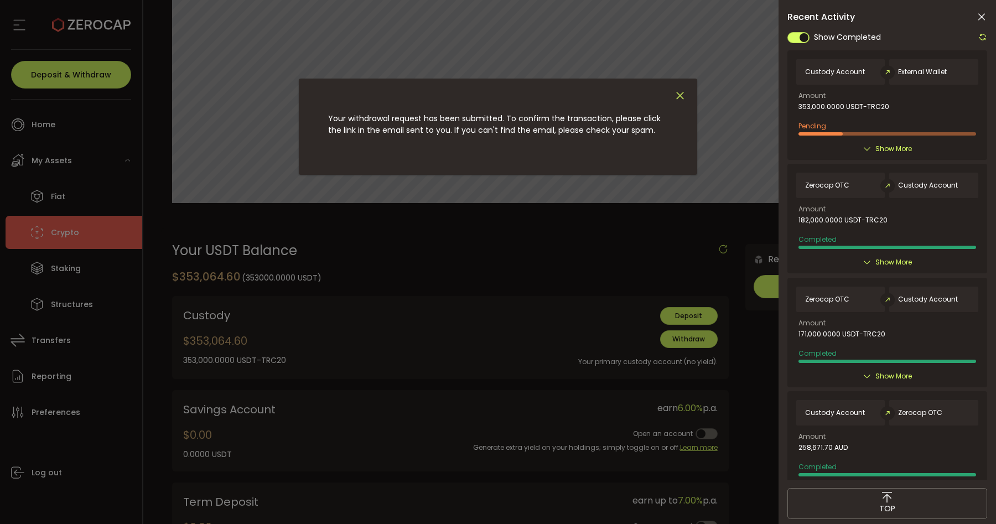
click at [683, 93] on icon "Close" at bounding box center [680, 96] width 12 height 12
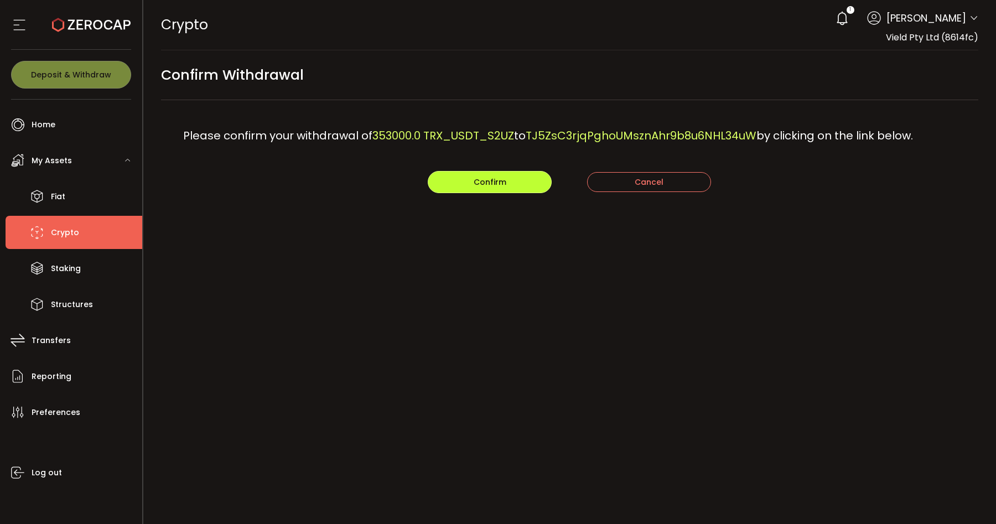
click at [454, 174] on button "Confirm" at bounding box center [490, 182] width 124 height 22
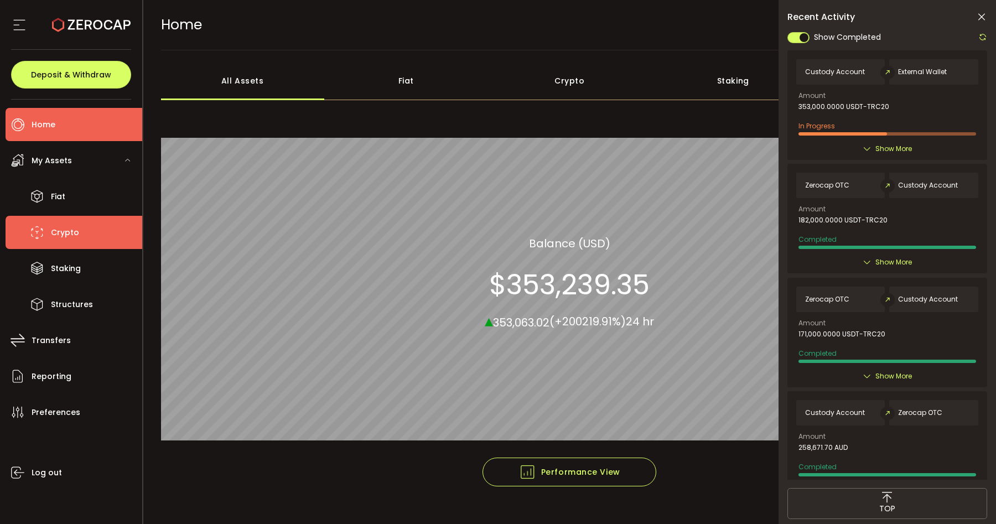
click at [97, 232] on li "Crypto" at bounding box center [74, 232] width 137 height 33
